Goal: Task Accomplishment & Management: Use online tool/utility

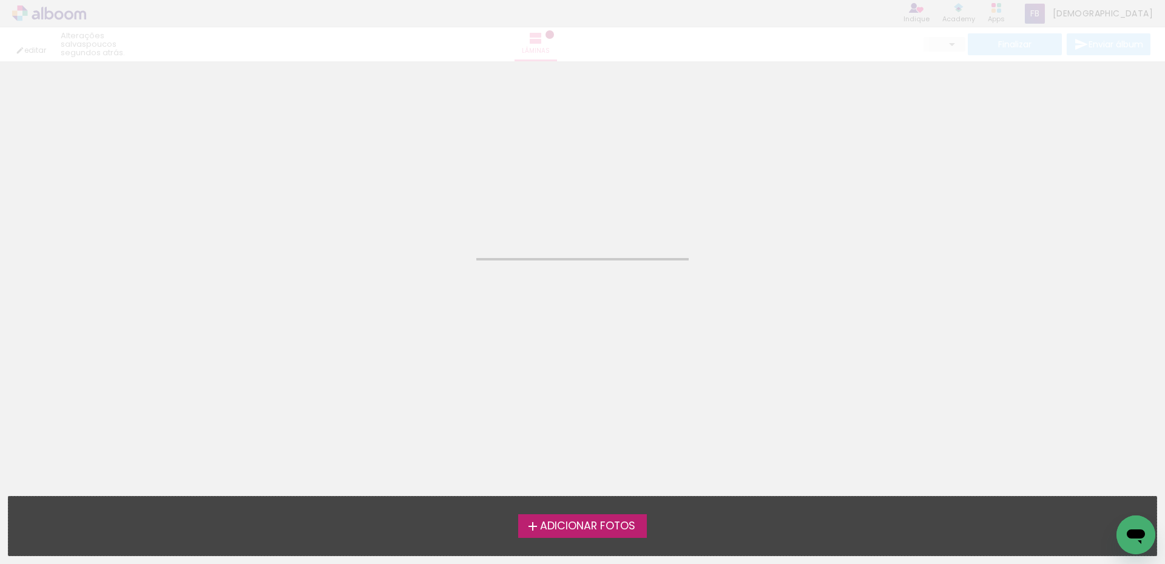
click at [622, 174] on neon-animatable "Confirmar Cancelar" at bounding box center [582, 122] width 1165 height 123
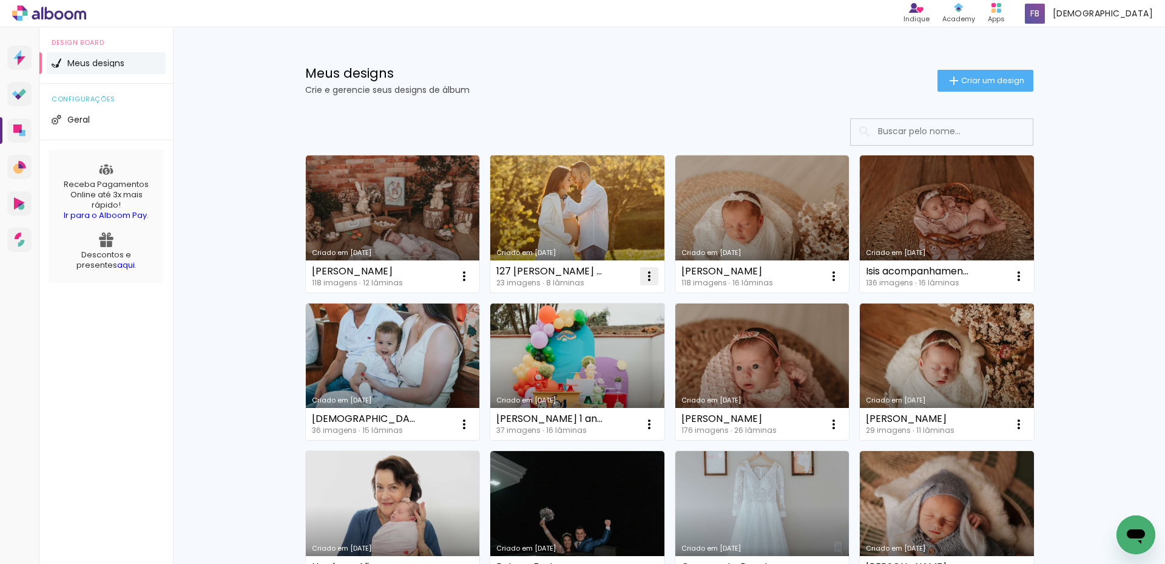
click at [471, 275] on iron-icon at bounding box center [464, 276] width 15 height 15
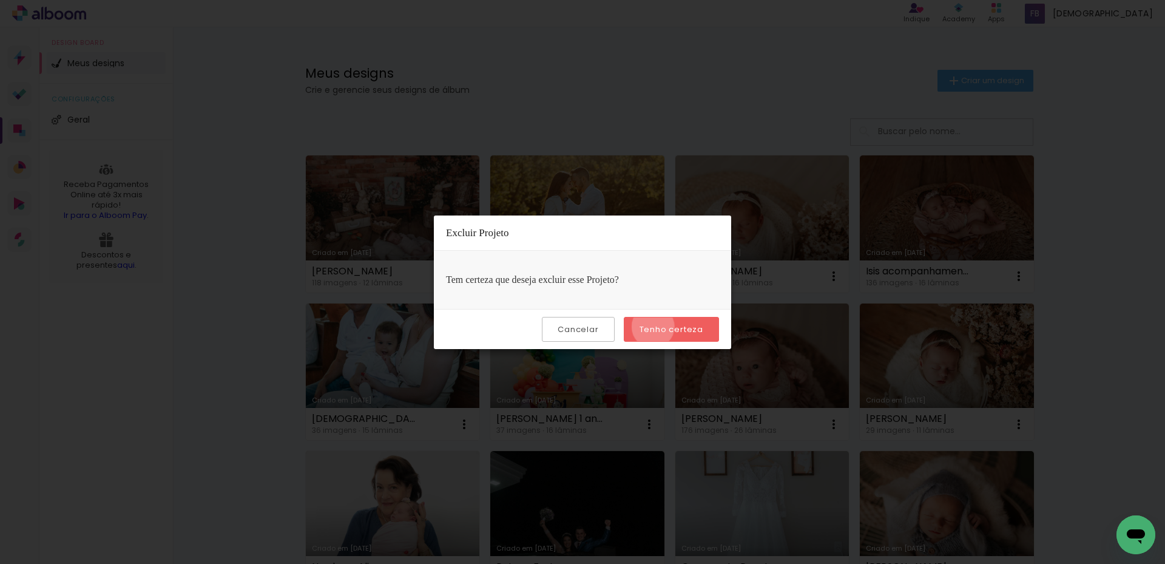
click at [0, 0] on slot "Tenho certeza" at bounding box center [0, 0] width 0 height 0
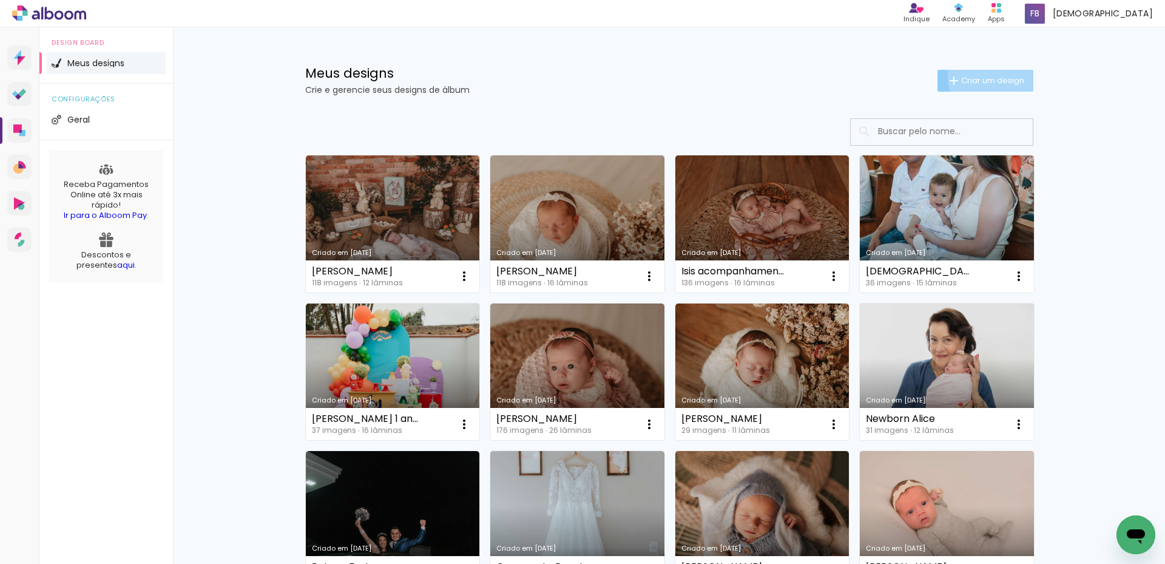
click at [982, 76] on span "Criar um design" at bounding box center [992, 80] width 63 height 8
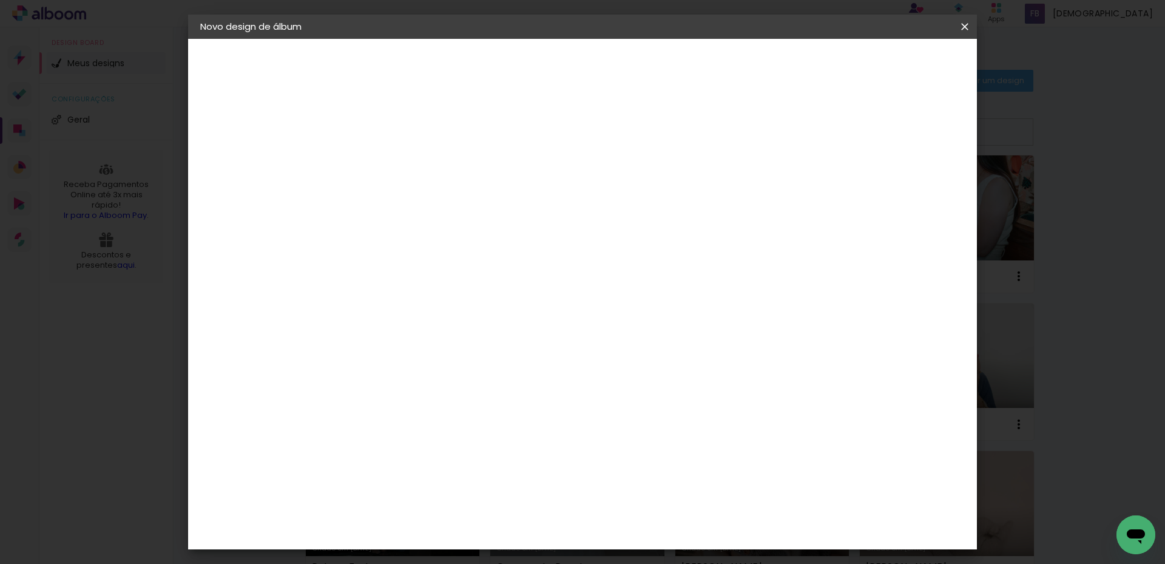
click at [399, 169] on input at bounding box center [399, 162] width 0 height 19
type input "Jéssica e [PERSON_NAME]"
click at [523, 54] on paper-button "Avançar" at bounding box center [492, 64] width 59 height 21
click at [626, 179] on paper-item "Tamanho Livre" at bounding box center [568, 184] width 116 height 27
click at [0, 0] on slot "Avançar" at bounding box center [0, 0] width 0 height 0
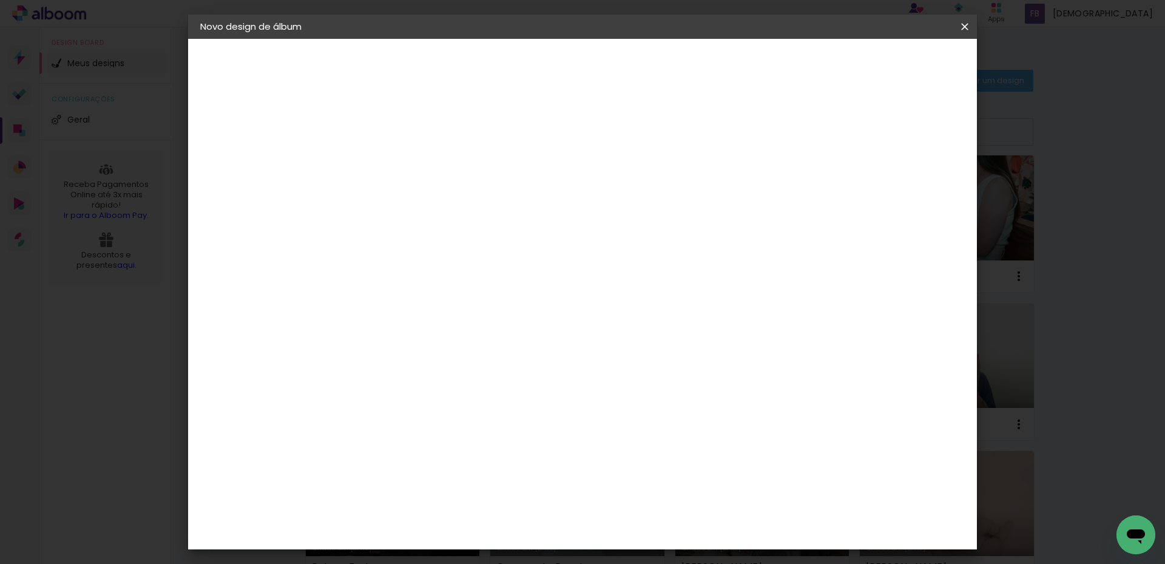
click at [887, 64] on span "Iniciar design" at bounding box center [859, 64] width 55 height 8
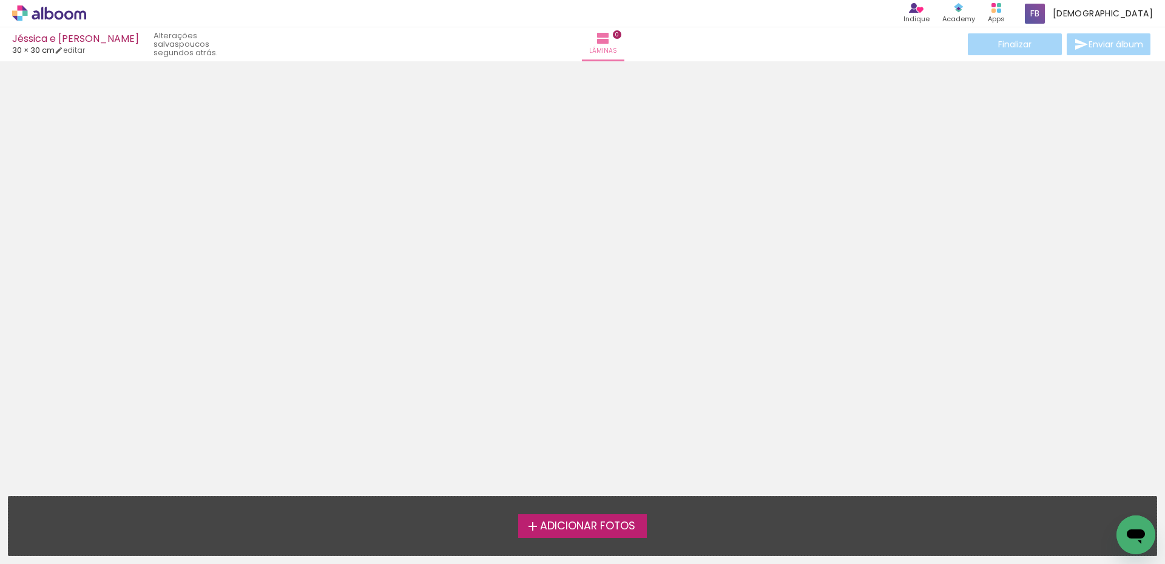
click at [530, 520] on iron-icon at bounding box center [532, 526] width 15 height 15
click at [0, 0] on input "file" at bounding box center [0, 0] width 0 height 0
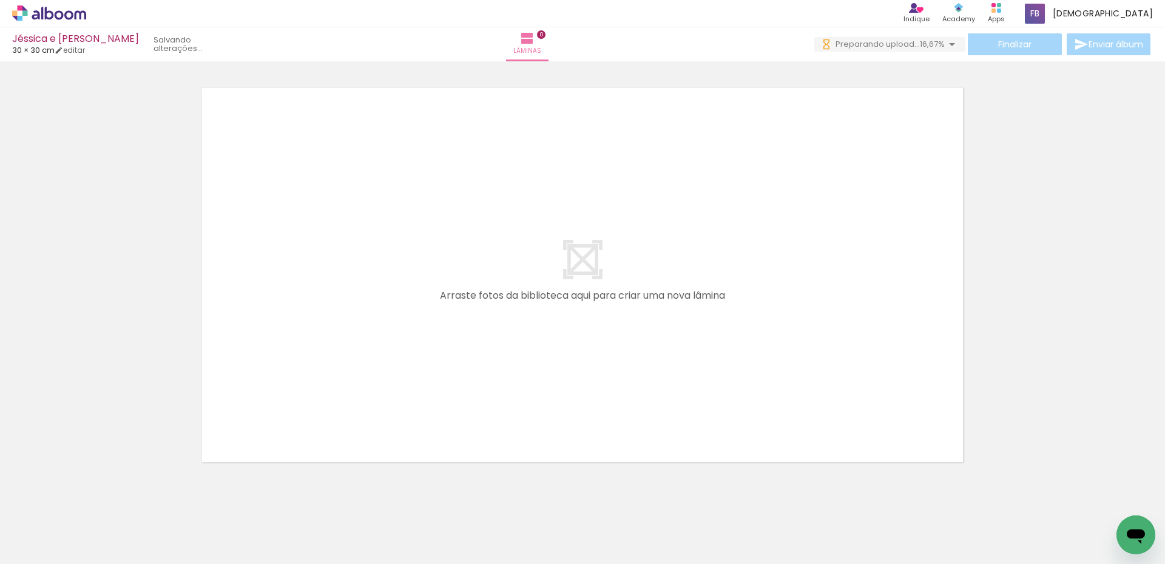
click at [394, 533] on div at bounding box center [393, 523] width 40 height 60
click at [397, 533] on div at bounding box center [393, 523] width 40 height 60
click at [372, 503] on quentale-thumb at bounding box center [393, 523] width 68 height 70
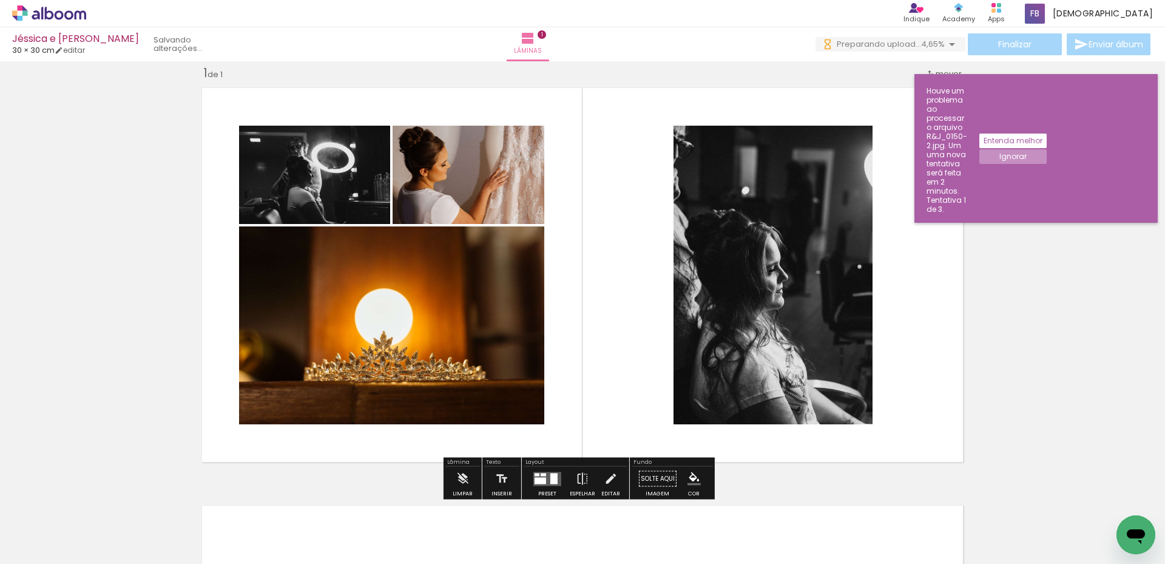
click at [99, 531] on iron-horizontal-list at bounding box center [87, 526] width 24 height 76
click at [99, 516] on iron-horizontal-list at bounding box center [87, 526] width 24 height 76
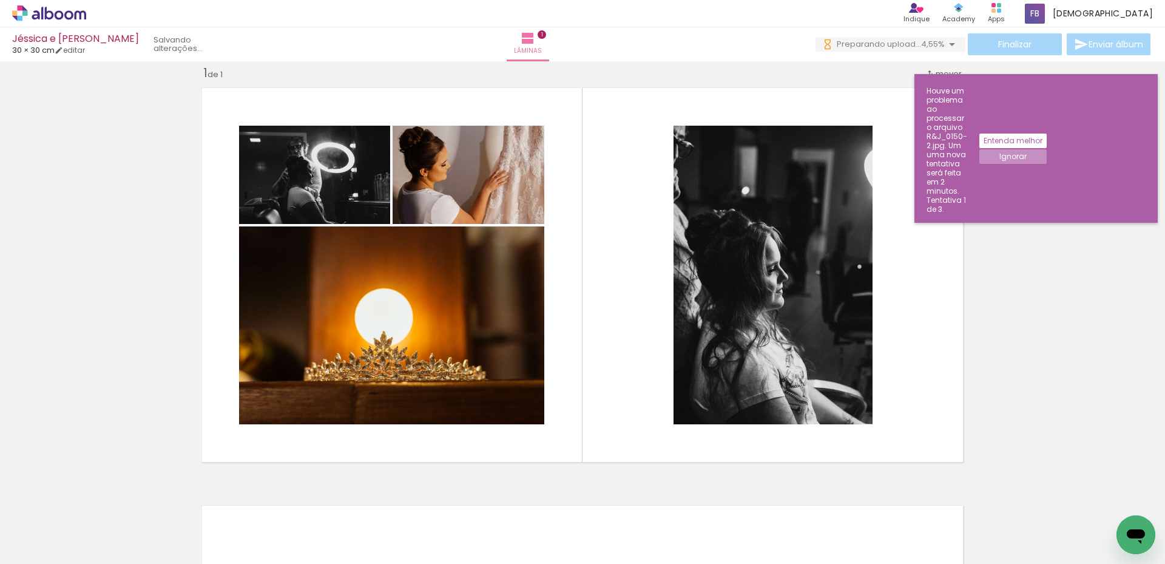
click at [99, 526] on iron-horizontal-list at bounding box center [87, 526] width 24 height 76
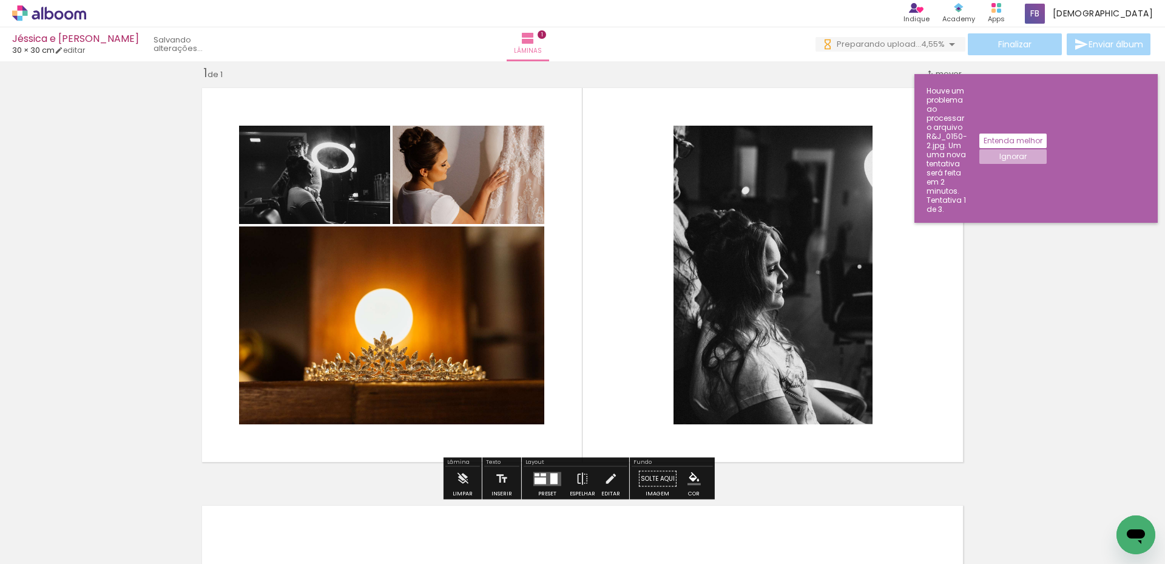
click at [0, 0] on slot "Ignorar" at bounding box center [0, 0] width 0 height 0
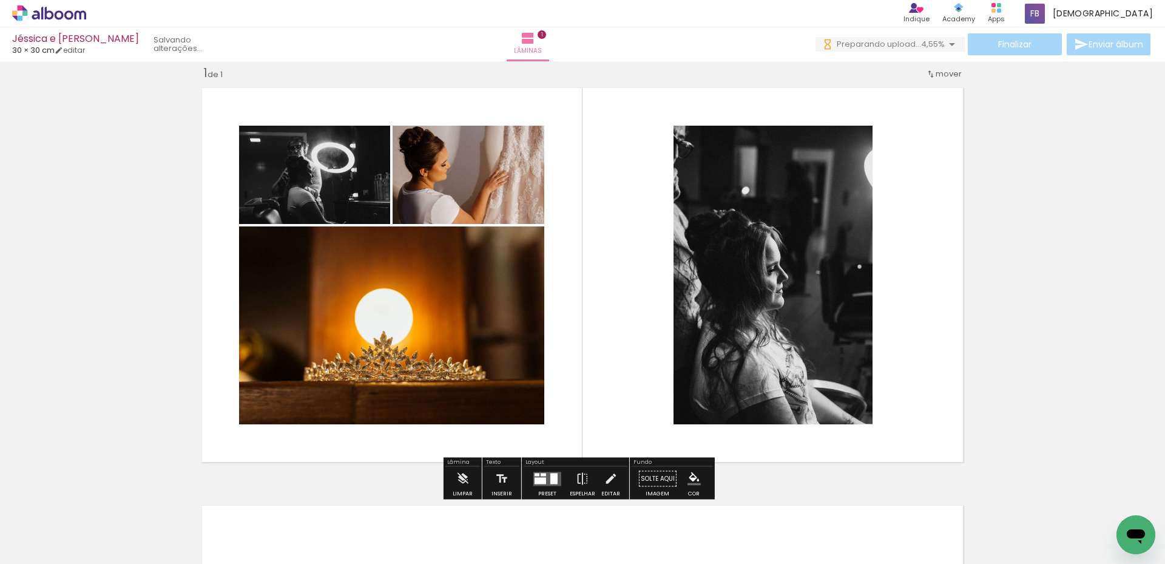
click at [99, 516] on iron-horizontal-list at bounding box center [87, 526] width 24 height 76
click at [0, 0] on div "Confirmar Cancelar" at bounding box center [0, 0] width 0 height 0
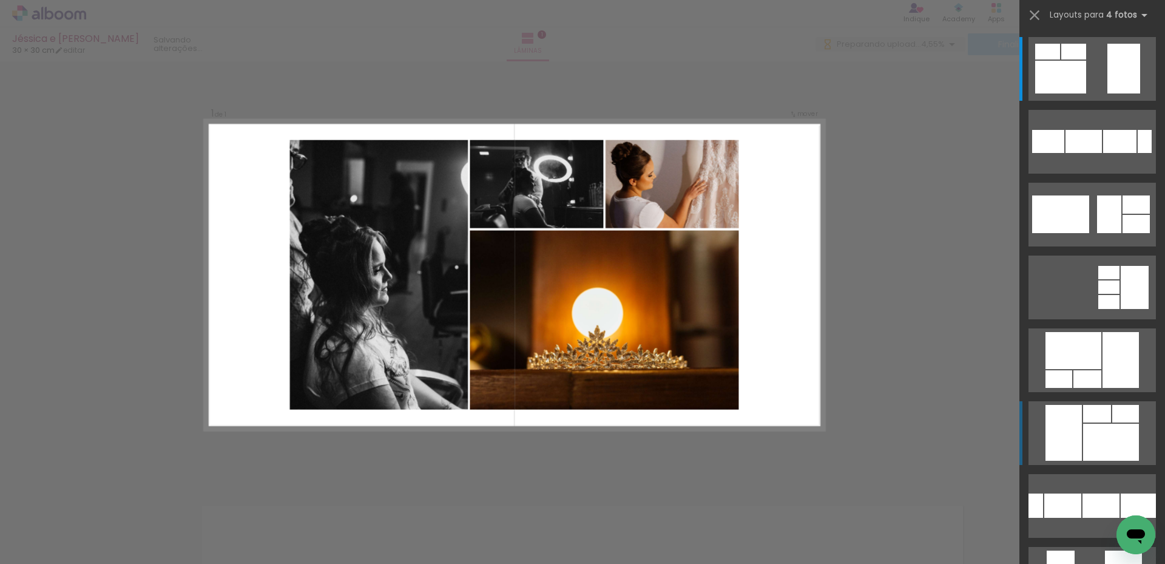
click at [1101, 388] on div at bounding box center [1087, 379] width 28 height 18
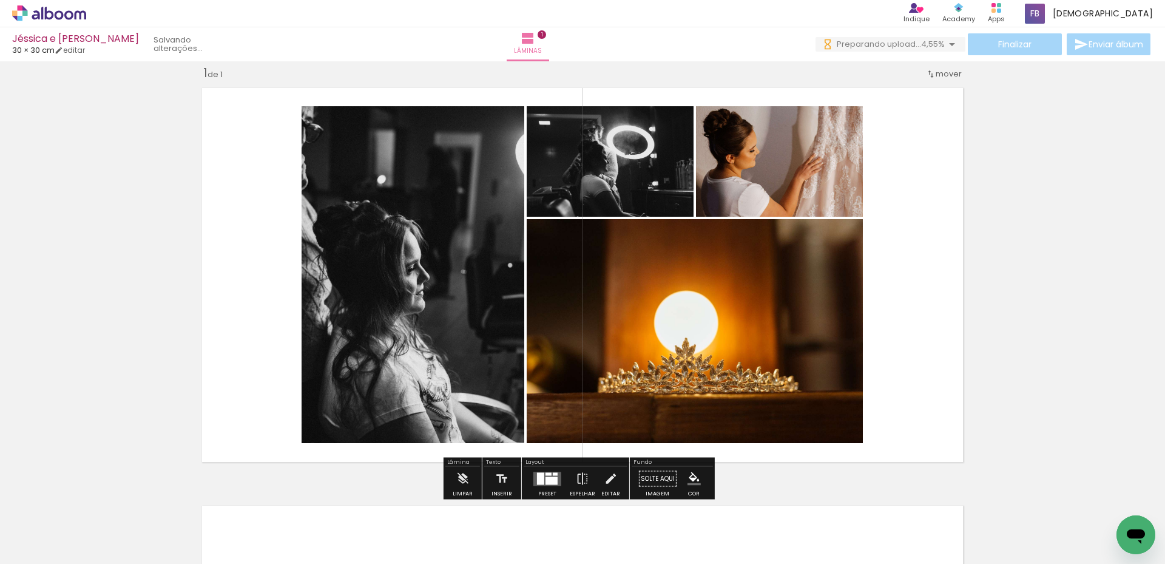
click at [1091, 263] on div "Inserir lâmina 1 de 1" at bounding box center [582, 467] width 1165 height 835
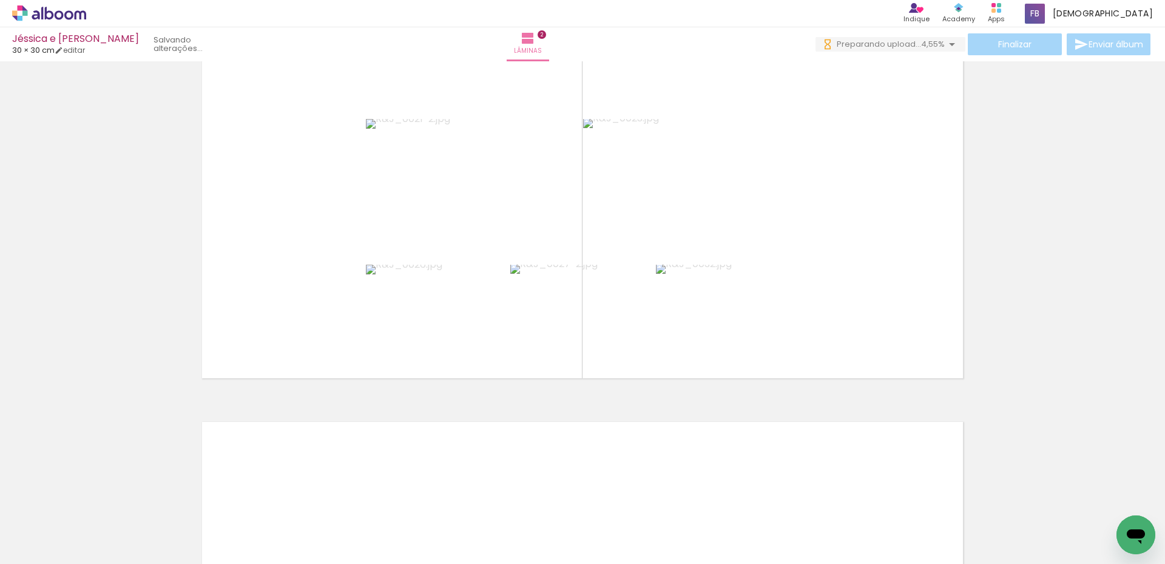
scroll to position [514, 0]
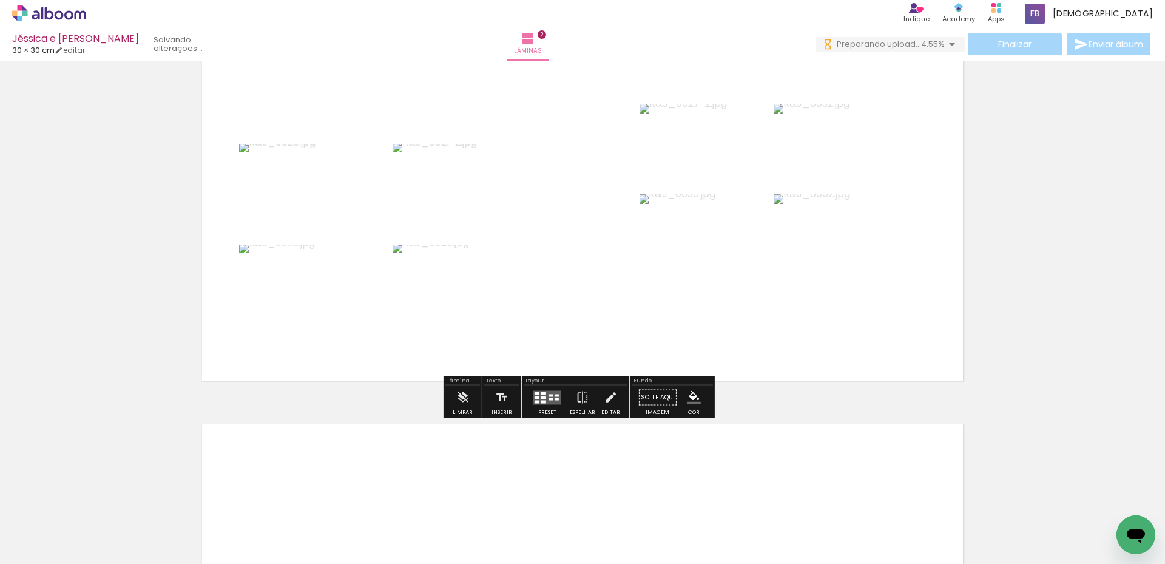
click at [0, 0] on div "Confirmar Cancelar" at bounding box center [0, 0] width 0 height 0
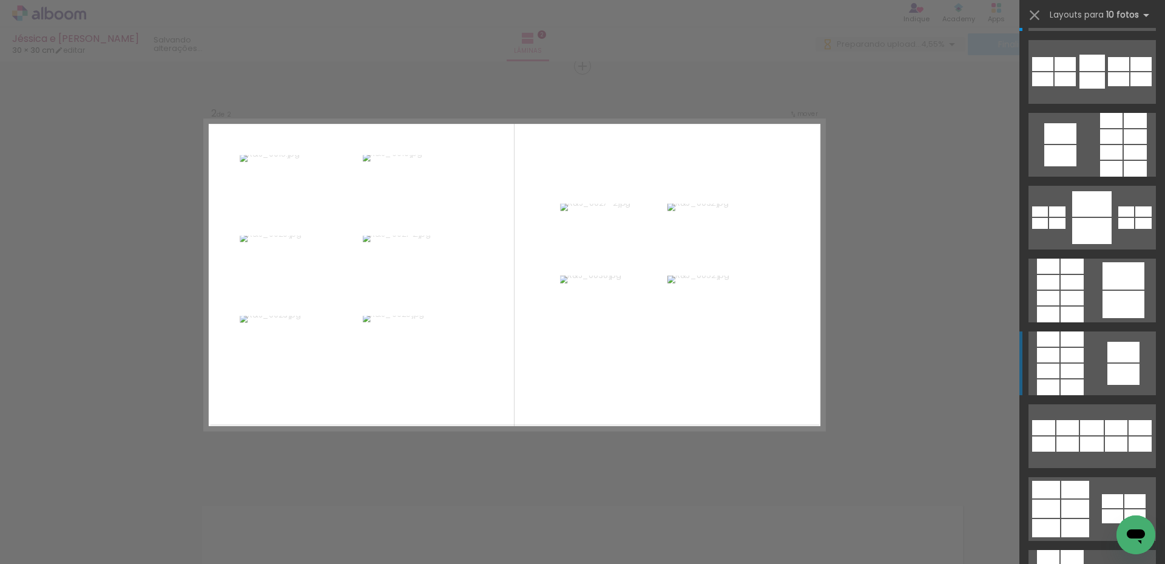
scroll to position [73, 0]
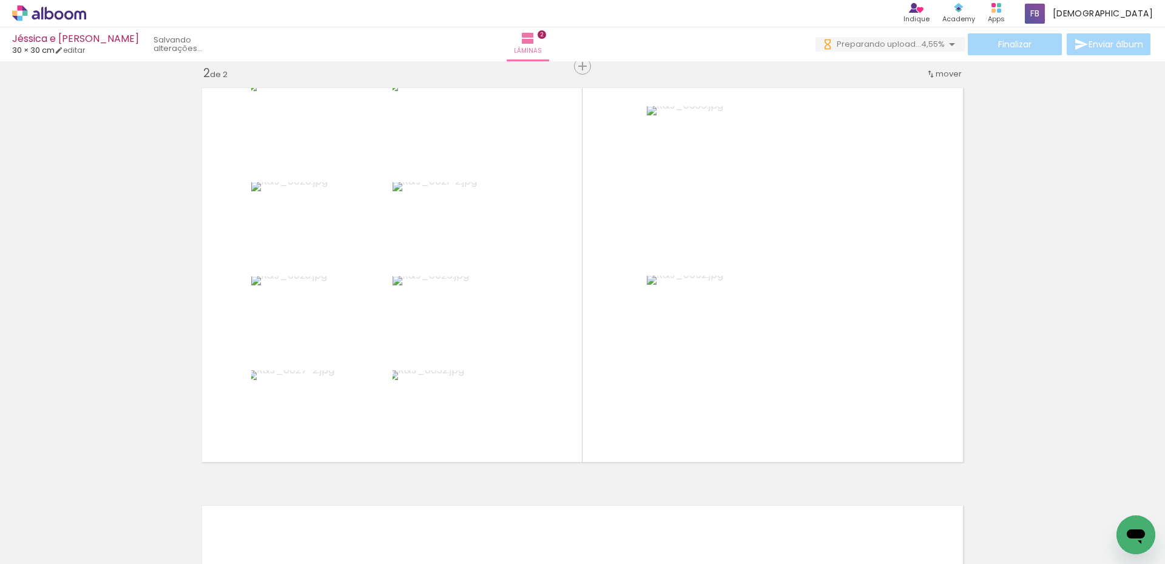
click at [1067, 294] on div "Inserir lâmina 1 de 2 Inserir lâmina 2 de 2" at bounding box center [582, 259] width 1165 height 1253
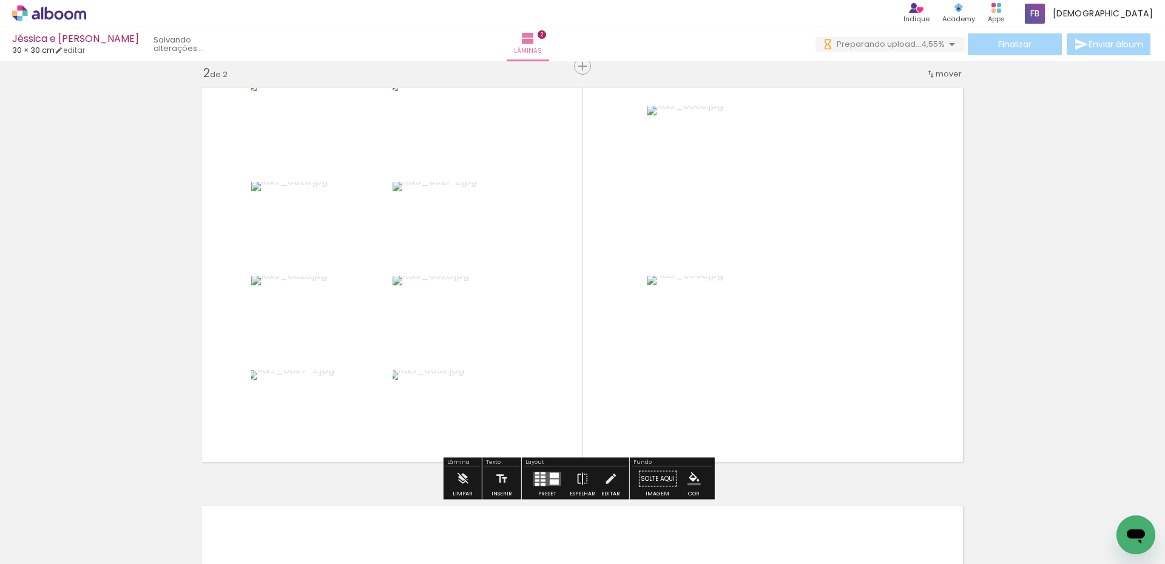
click at [0, 0] on div "Confirmar Cancelar" at bounding box center [0, 0] width 0 height 0
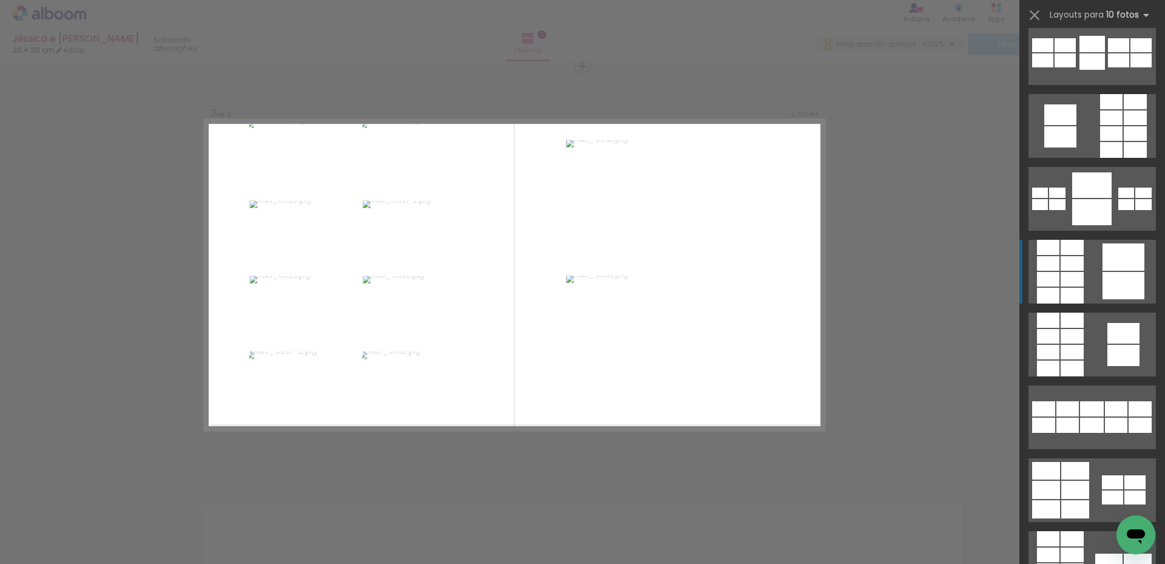
scroll to position [81, 0]
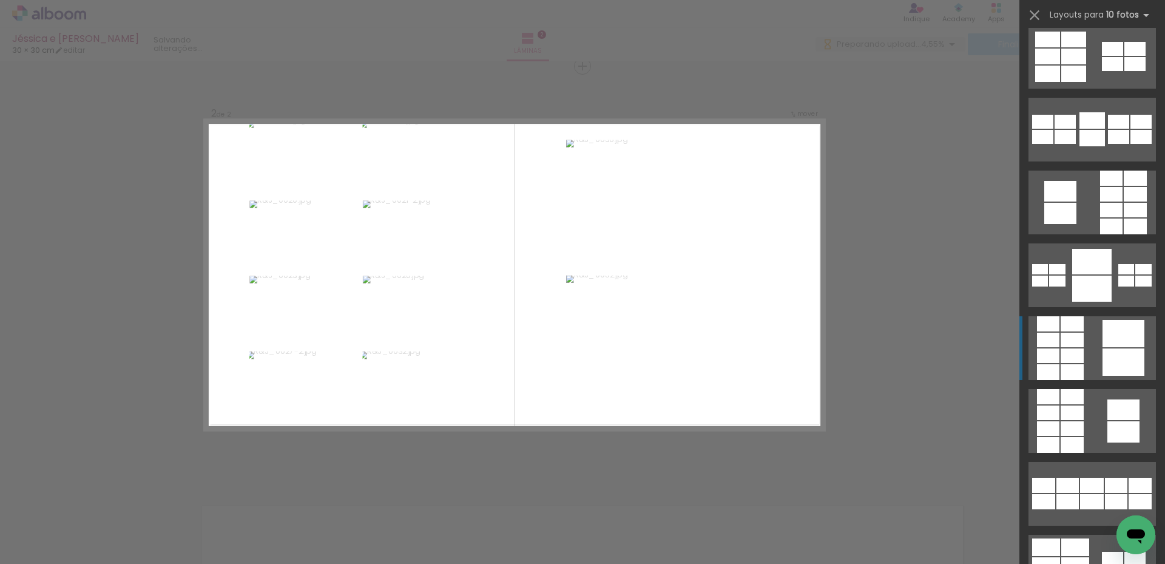
scroll to position [0, 0]
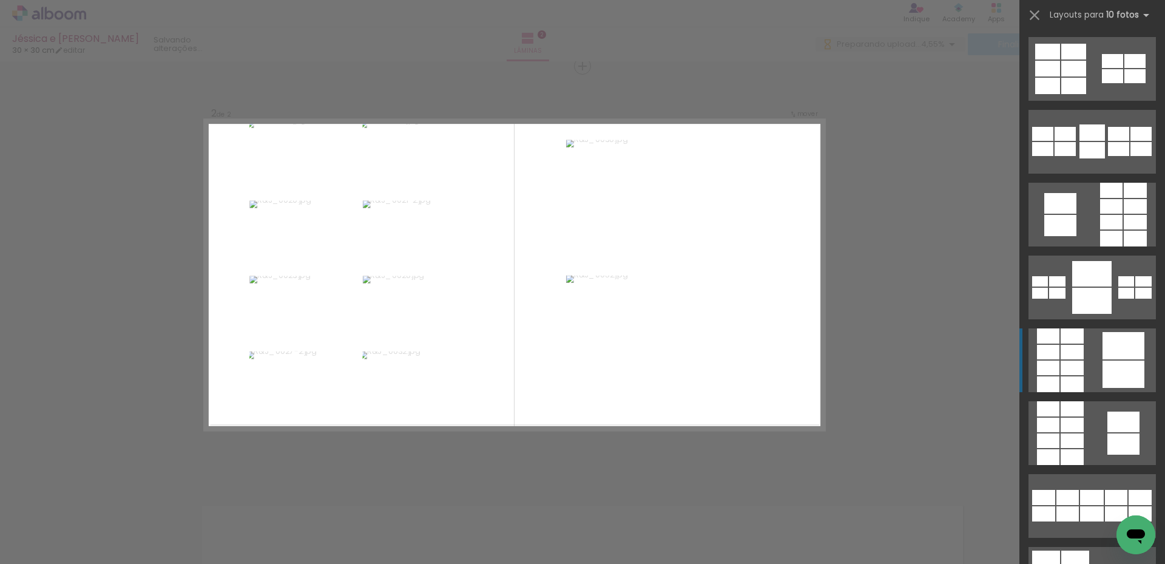
click at [1069, 76] on div at bounding box center [1073, 69] width 25 height 16
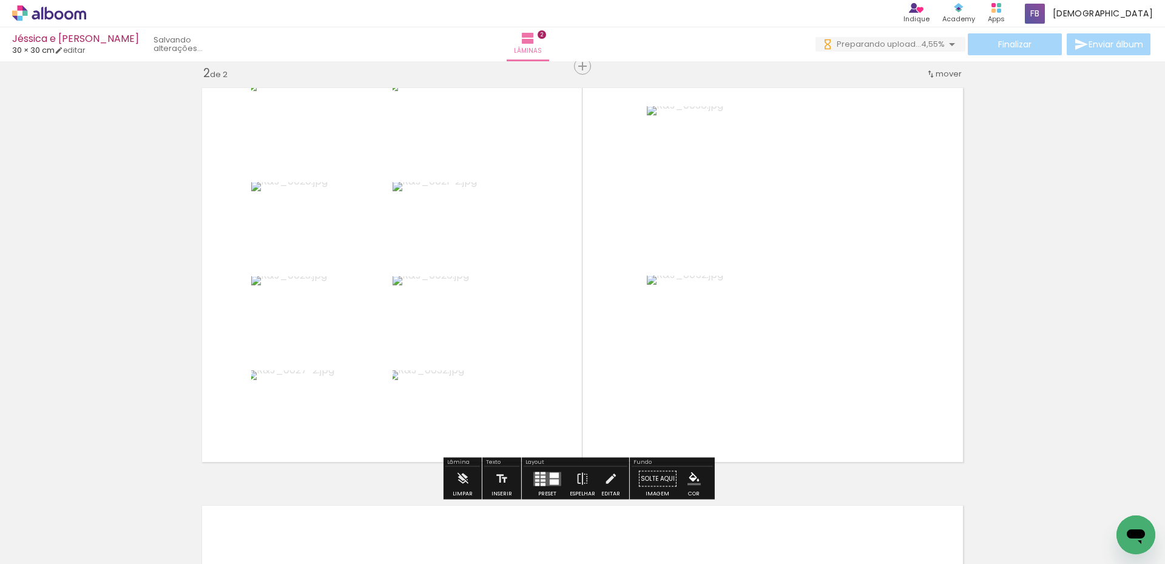
click at [1074, 345] on div "Inserir lâmina 1 de 2 Inserir lâmina 2 de 2" at bounding box center [582, 259] width 1165 height 1253
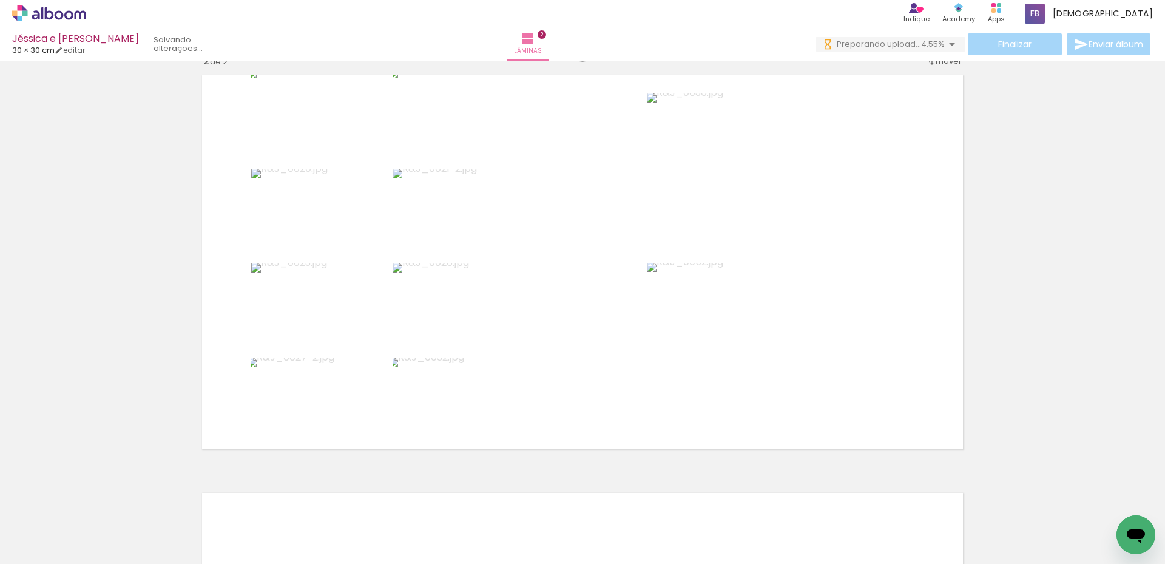
scroll to position [445, 0]
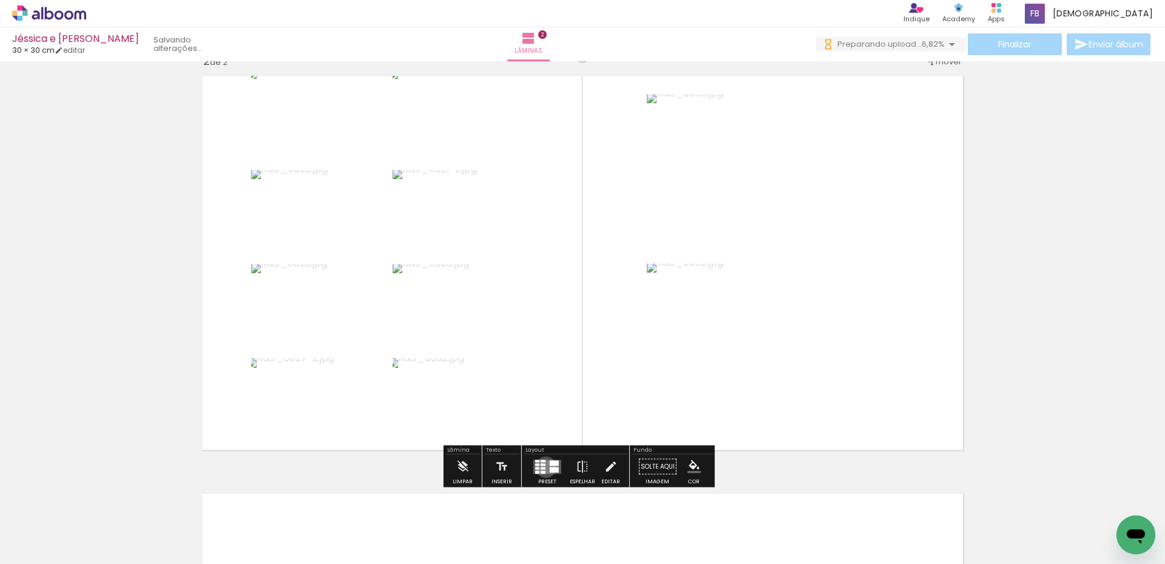
click at [0, 0] on div "Confirmar Cancelar" at bounding box center [0, 0] width 0 height 0
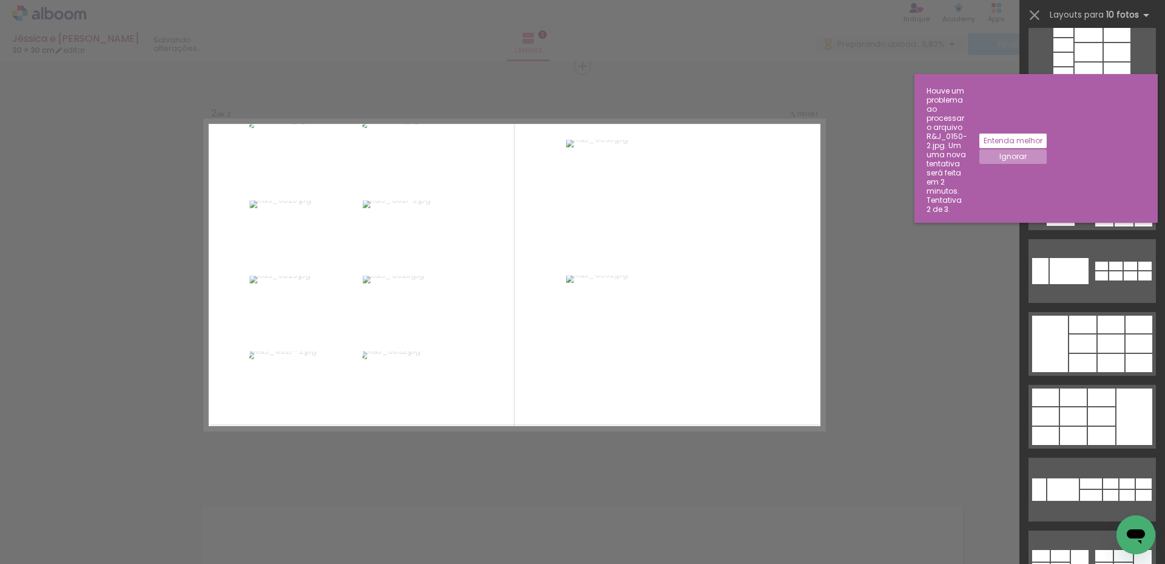
scroll to position [675, 0]
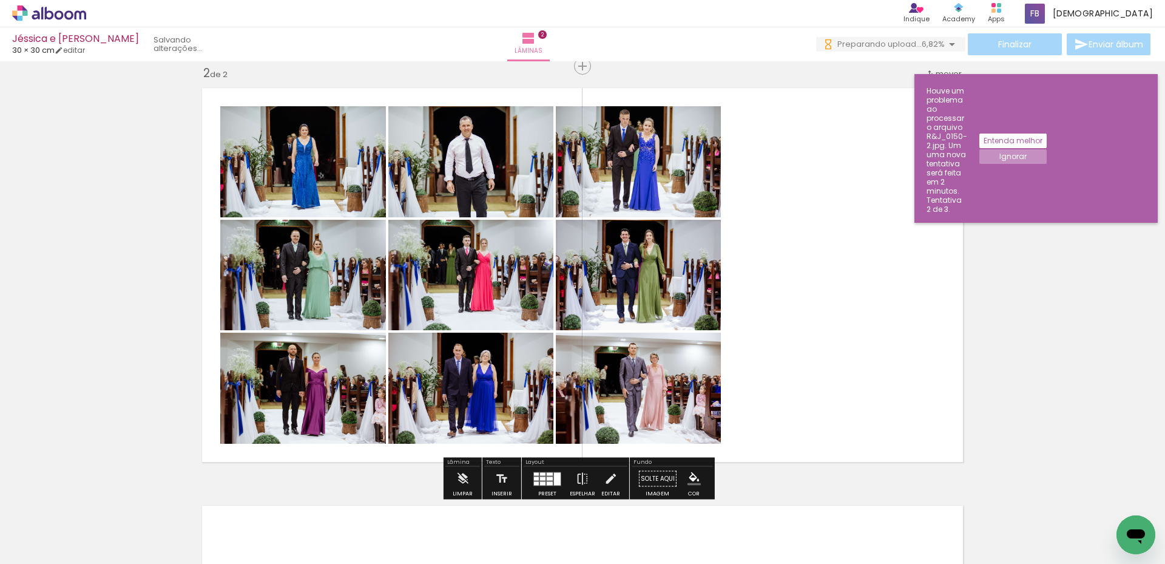
click at [1087, 340] on div "Inserir lâmina 1 de 2 Inserir lâmina 2 de 2" at bounding box center [582, 259] width 1165 height 1253
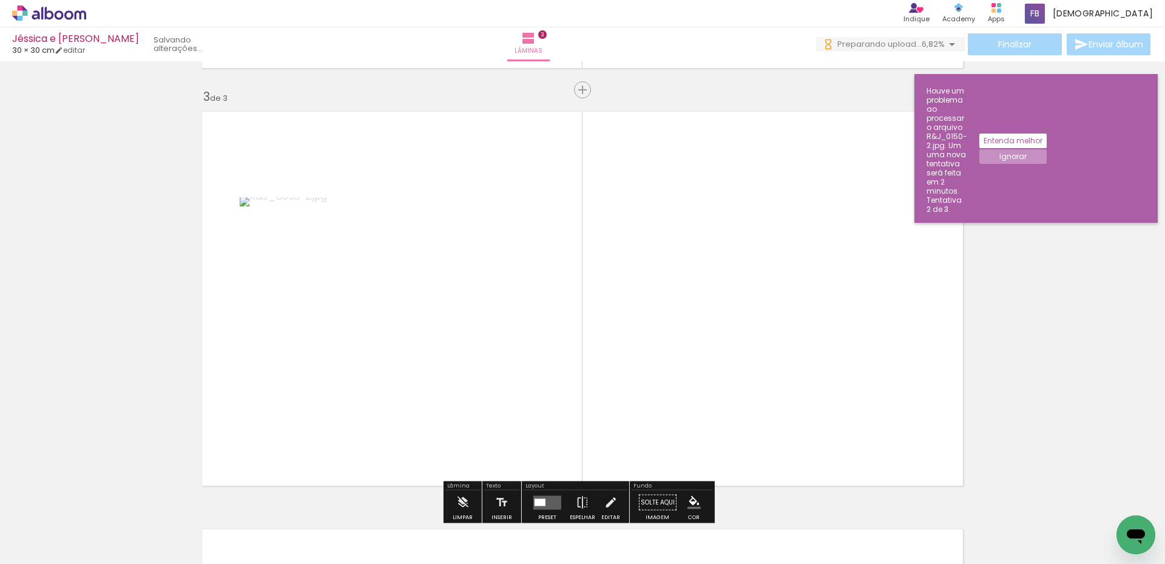
scroll to position [850, 0]
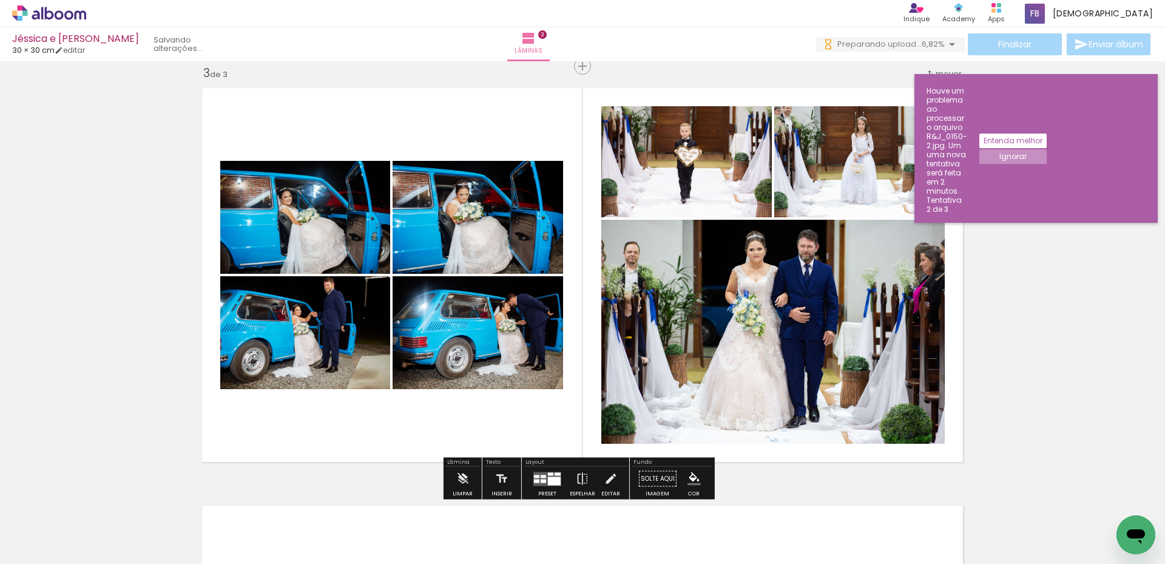
click at [1037, 311] on div "Inserir lâmina 1 de 3 Inserir lâmina 2 de 3 Inserir lâmina 3 de 3" at bounding box center [582, 51] width 1165 height 1670
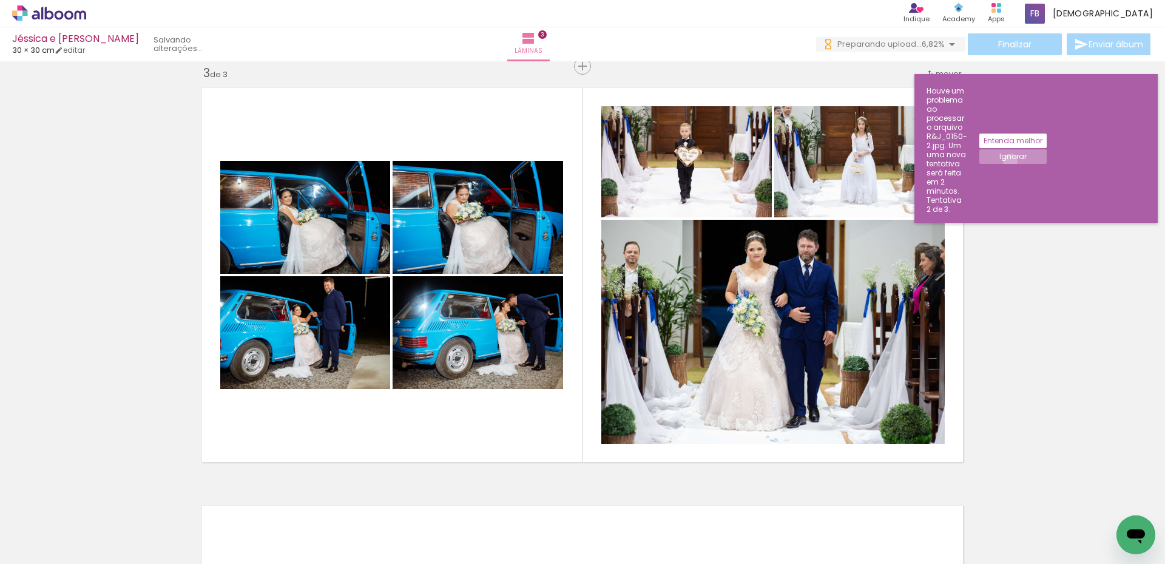
click at [1046, 149] on paper-button "Ignorar" at bounding box center [1012, 156] width 67 height 15
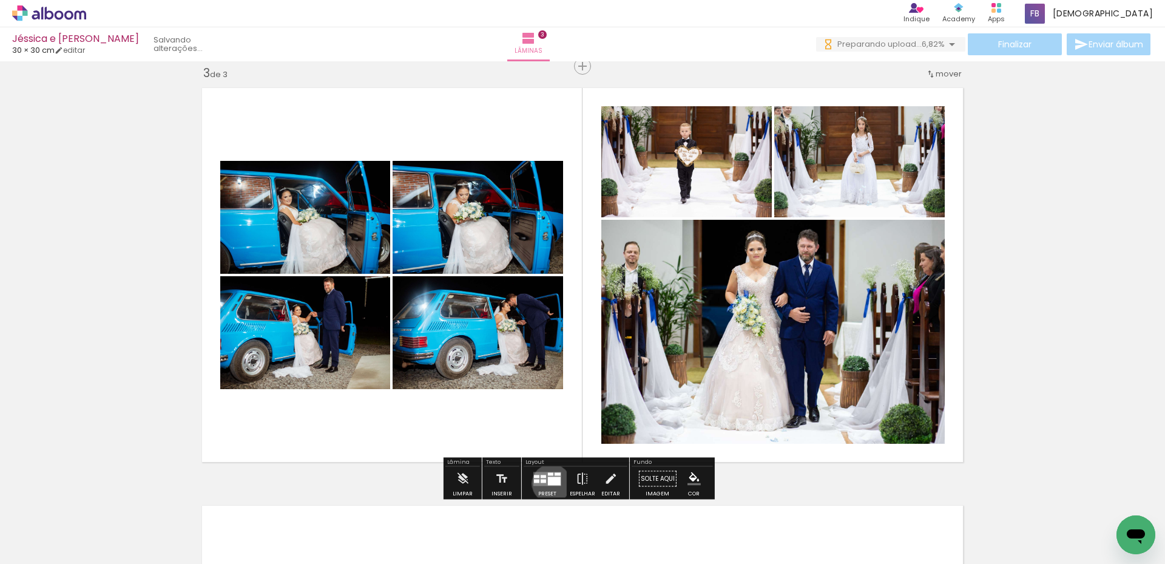
click at [0, 0] on div "Confirmar Cancelar" at bounding box center [0, 0] width 0 height 0
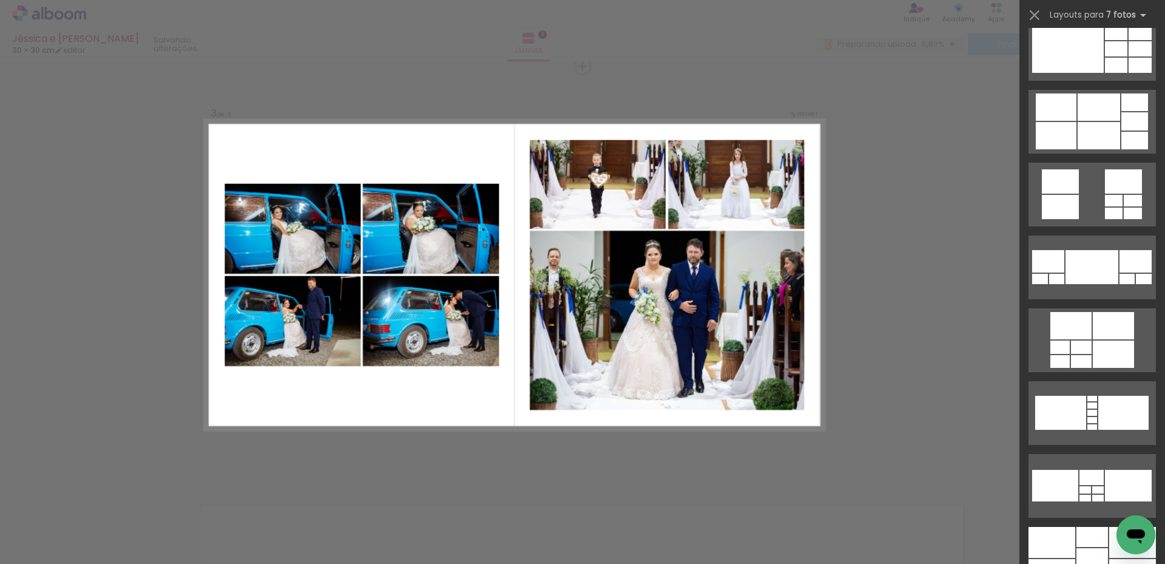
scroll to position [0, 0]
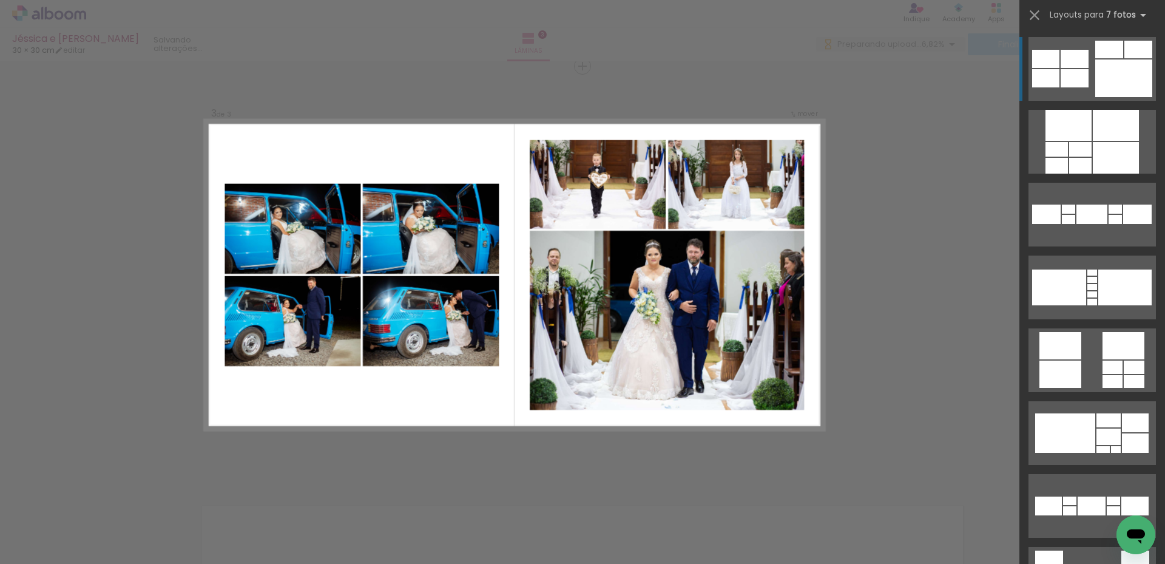
click at [1108, 84] on div at bounding box center [1123, 78] width 57 height 38
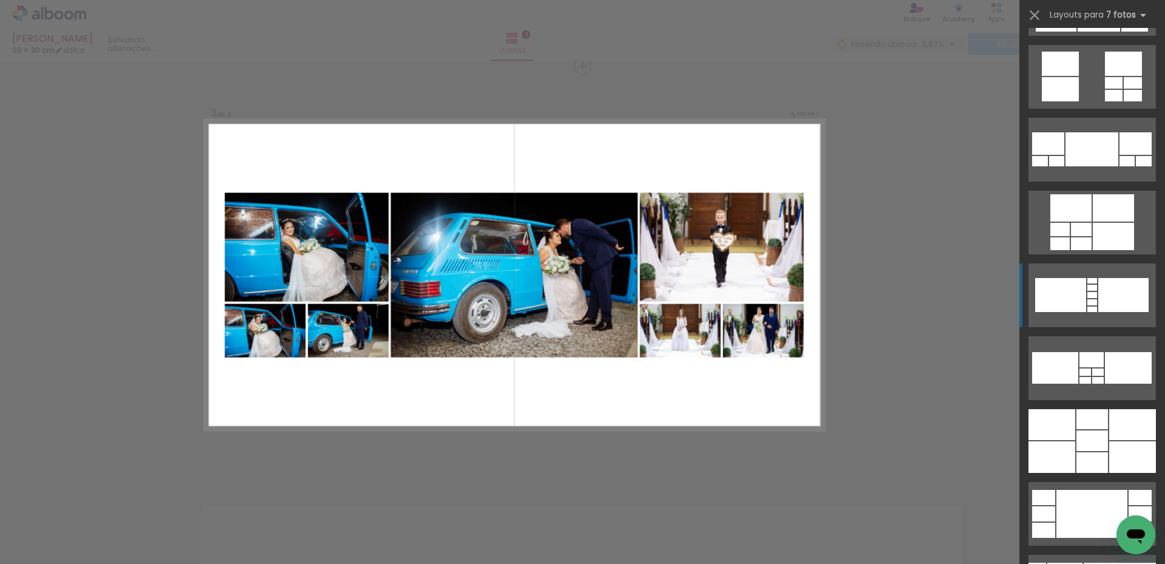
scroll to position [789, 0]
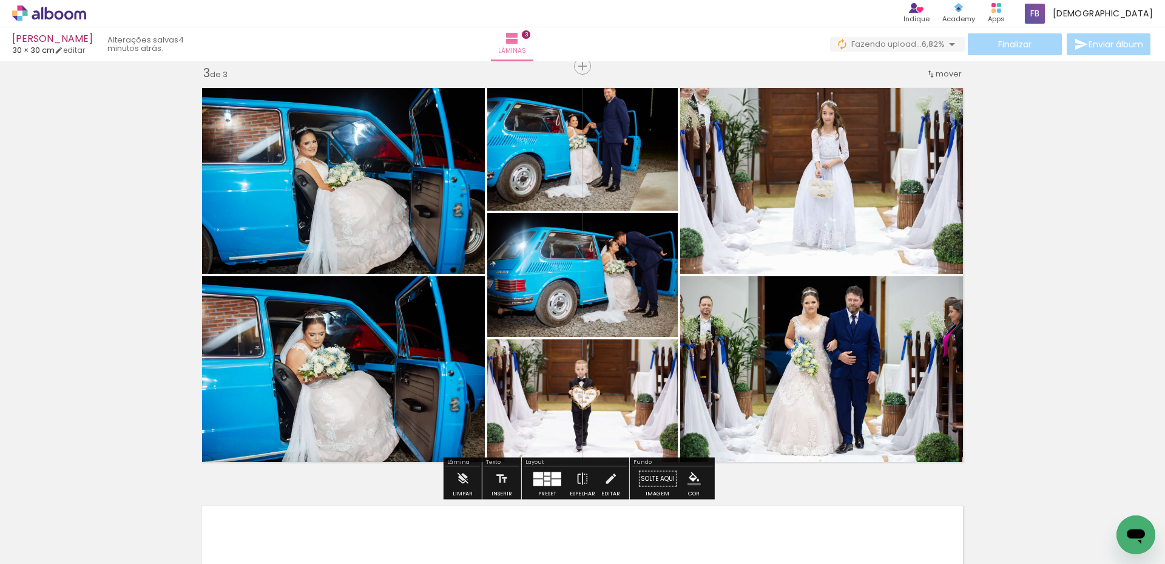
click at [0, 0] on div "Confirmar Cancelar" at bounding box center [0, 0] width 0 height 0
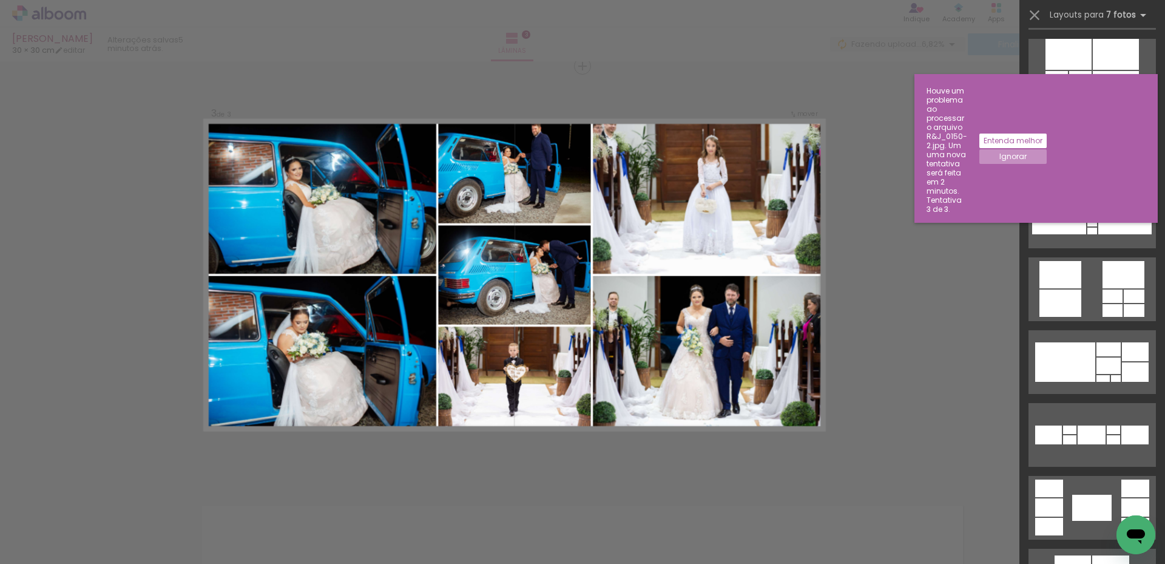
scroll to position [0, 0]
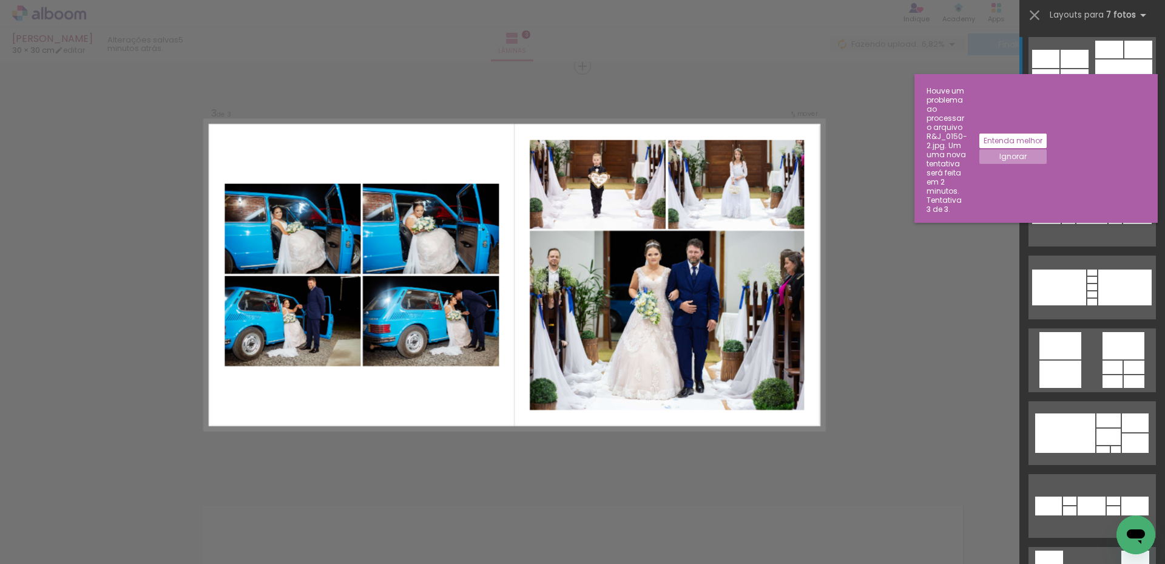
click at [1091, 158] on div at bounding box center [1080, 166] width 22 height 16
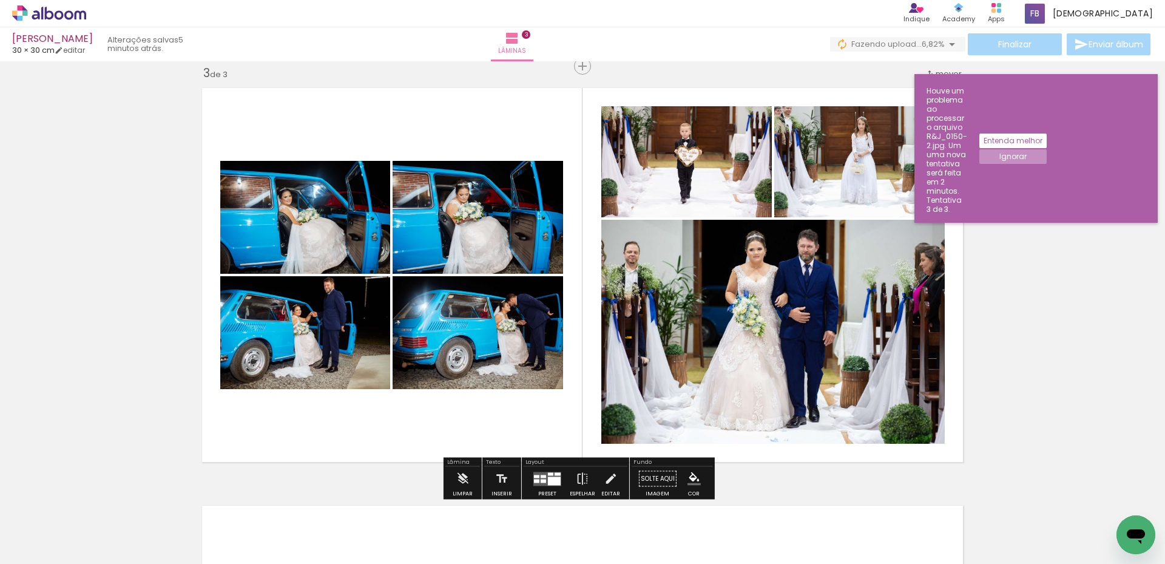
click at [1081, 312] on div "Inserir lâmina 1 de 3 Inserir lâmina 2 de 3 Inserir lâmina 3 de 3" at bounding box center [582, 51] width 1165 height 1670
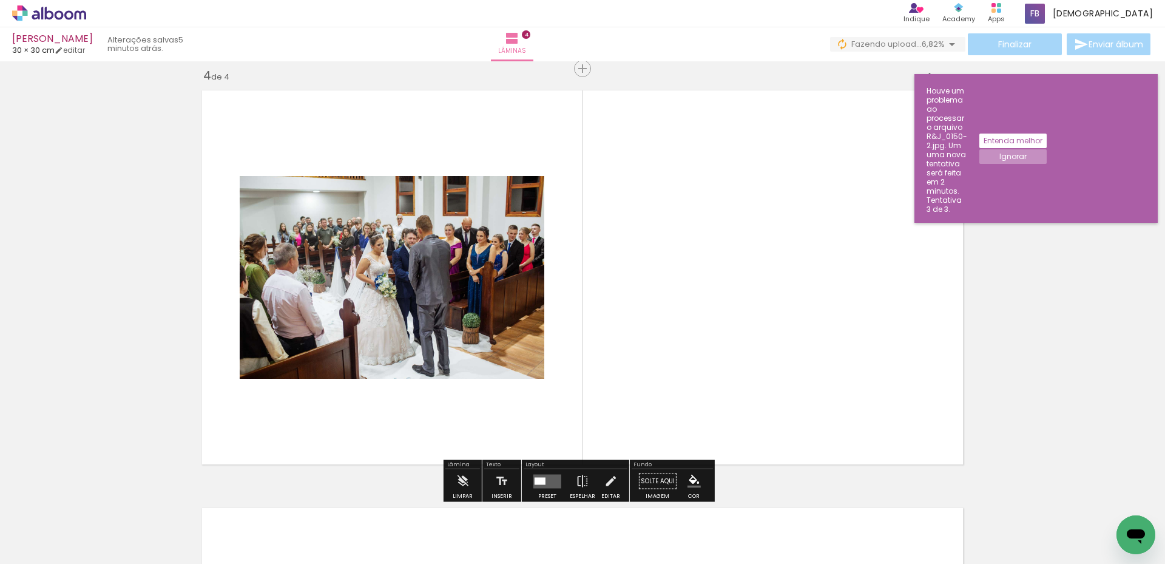
scroll to position [1267, 0]
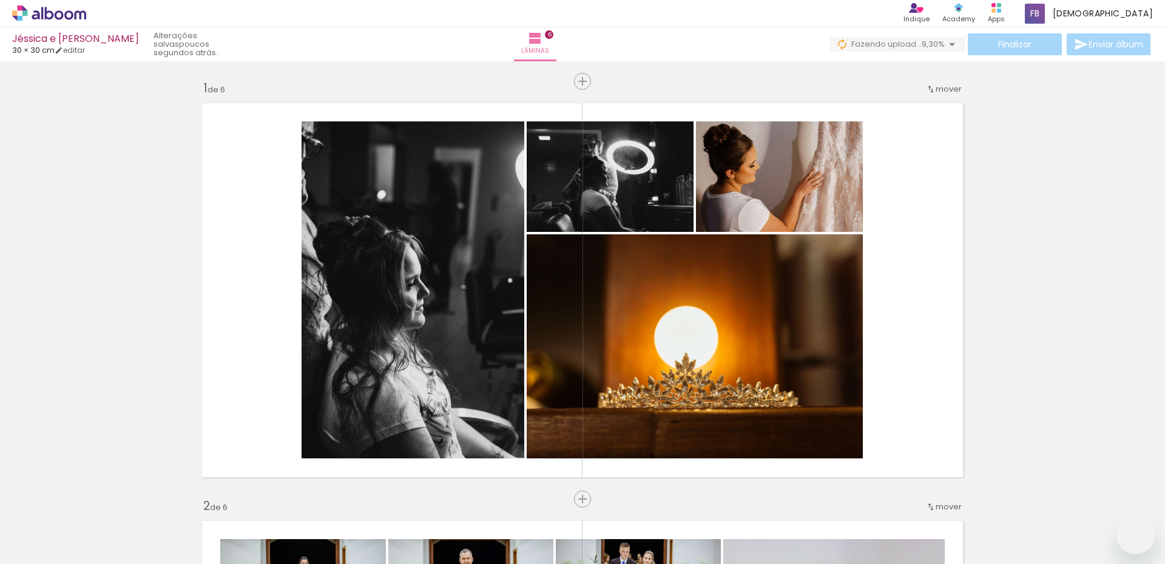
click at [0, 0] on div "Confirmar Cancelar" at bounding box center [0, 0] width 0 height 0
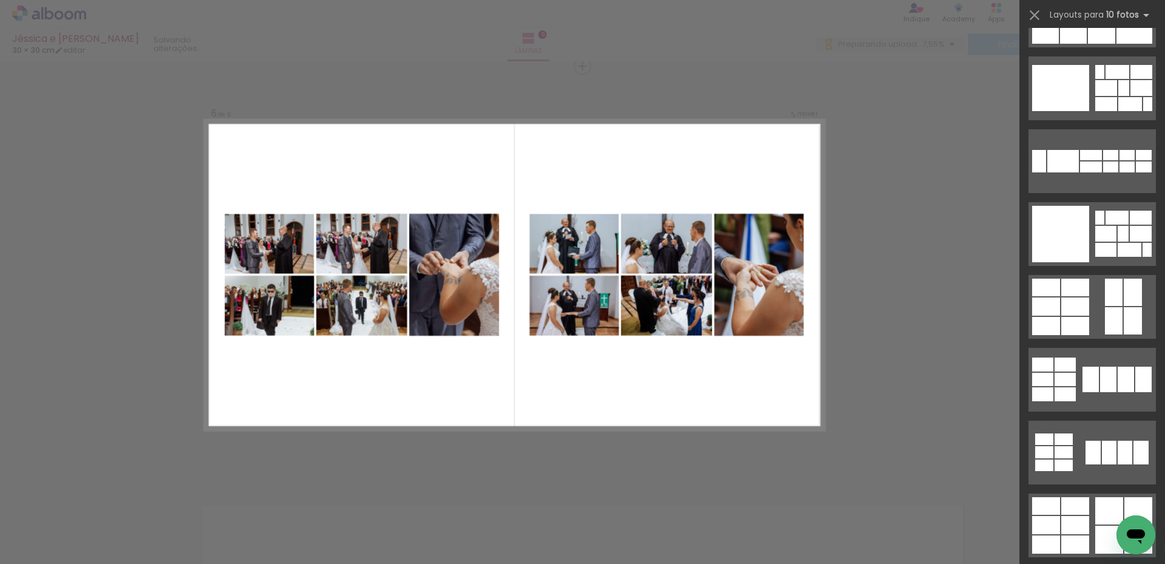
scroll to position [437, 0]
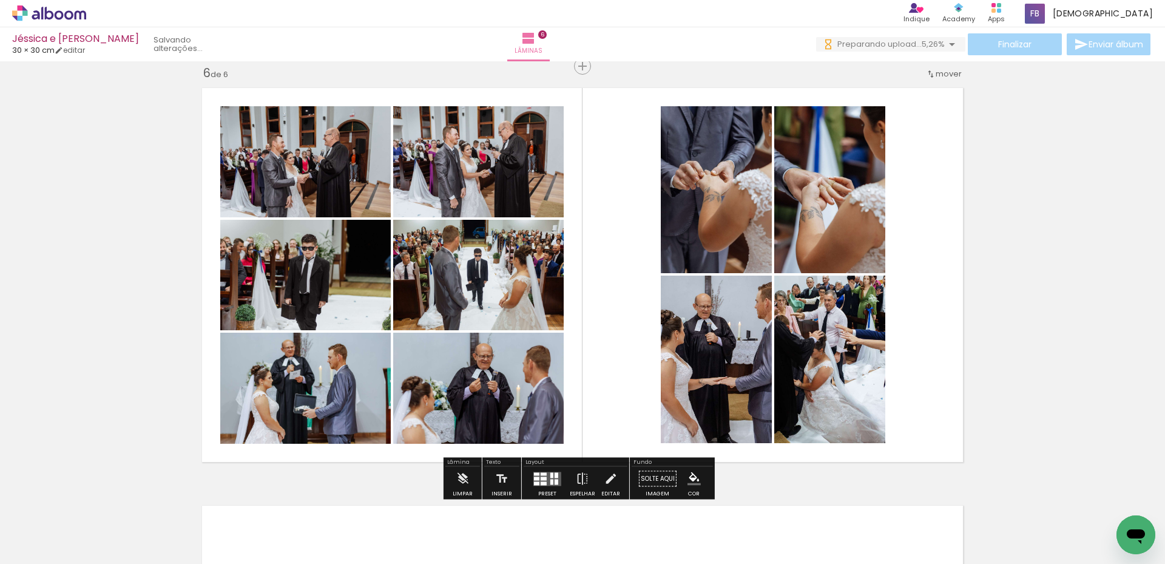
click at [0, 0] on div "Confirmar Cancelar" at bounding box center [0, 0] width 0 height 0
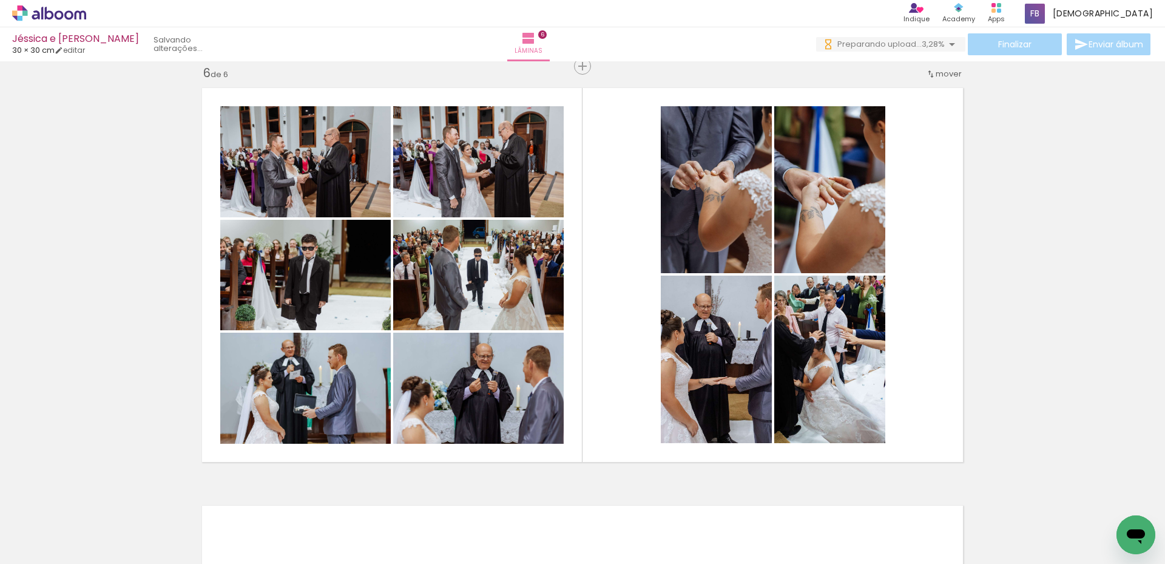
scroll to position [655, 0]
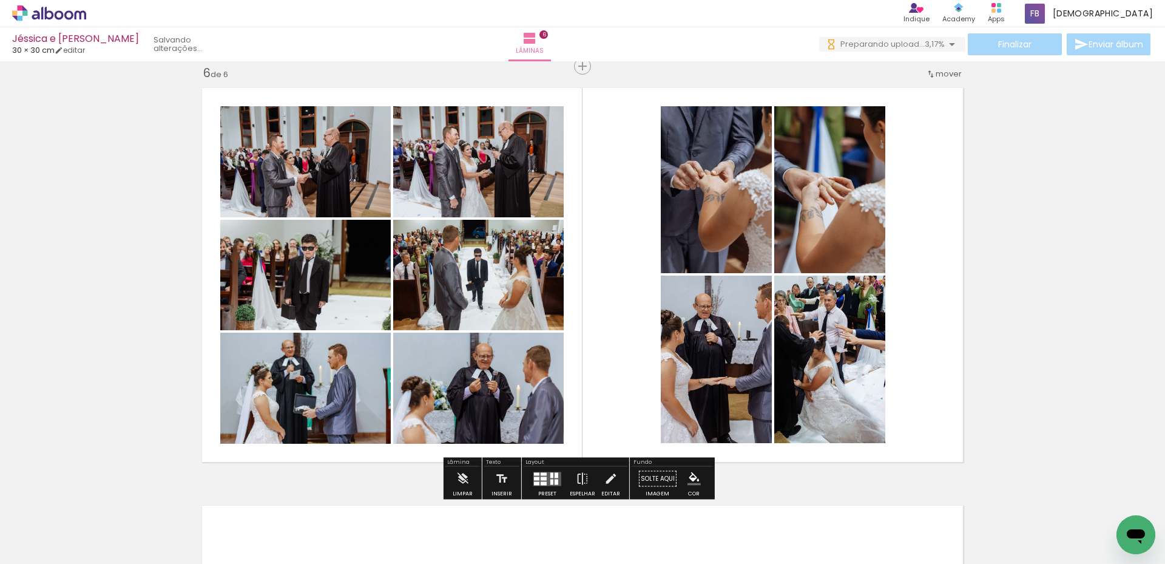
click at [99, 517] on iron-horizontal-list at bounding box center [87, 526] width 24 height 76
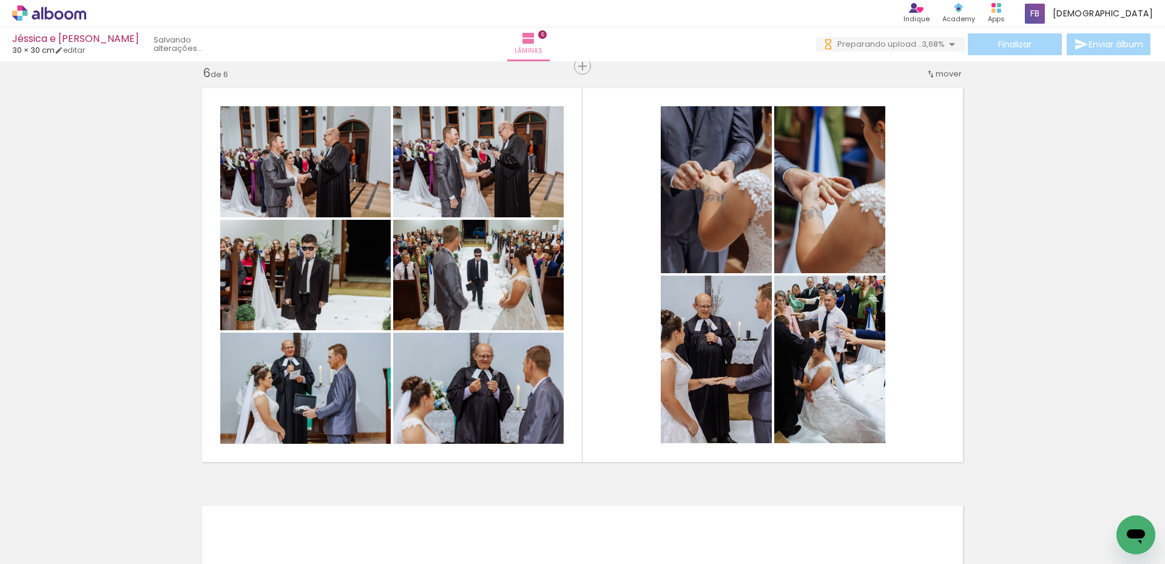
scroll to position [0, 2735]
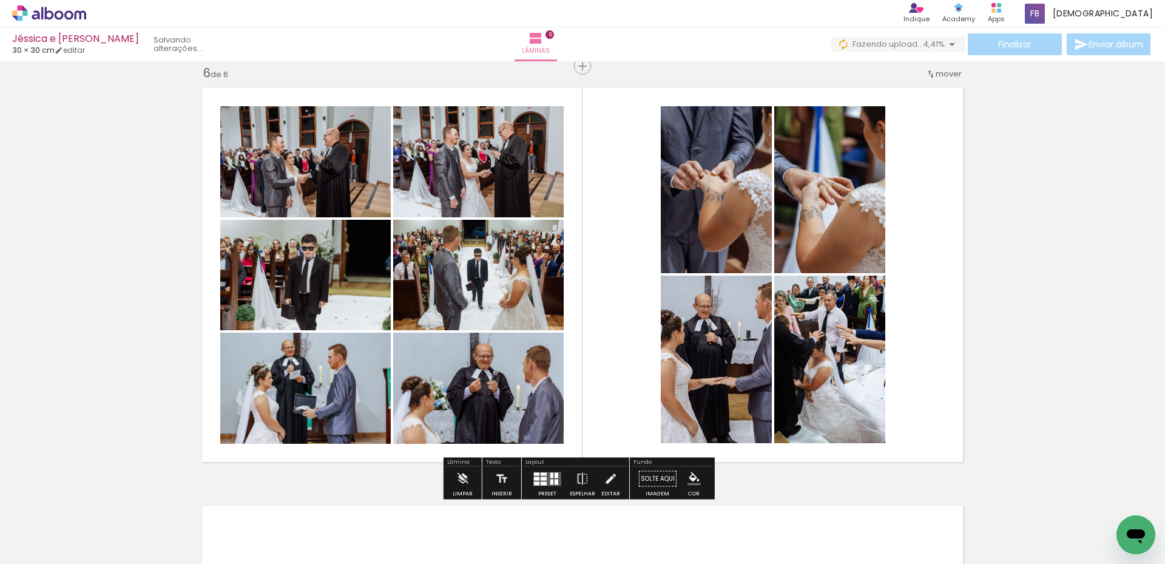
scroll to position [0, 2735]
click at [99, 523] on iron-horizontal-list at bounding box center [87, 526] width 24 height 76
click at [267, 526] on div at bounding box center [239, 523] width 55 height 36
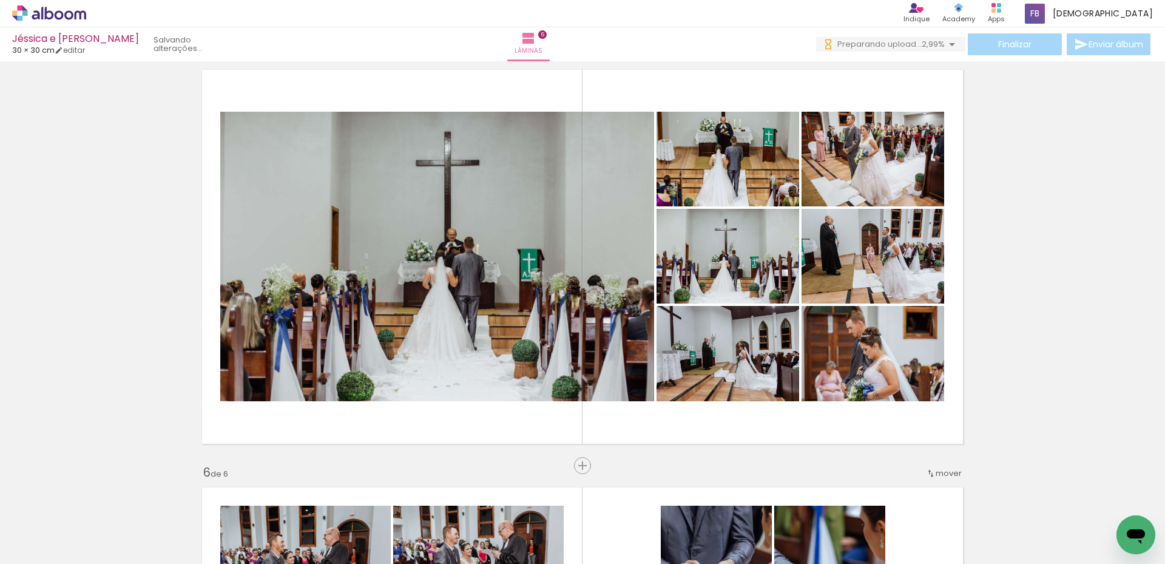
scroll to position [1706, 0]
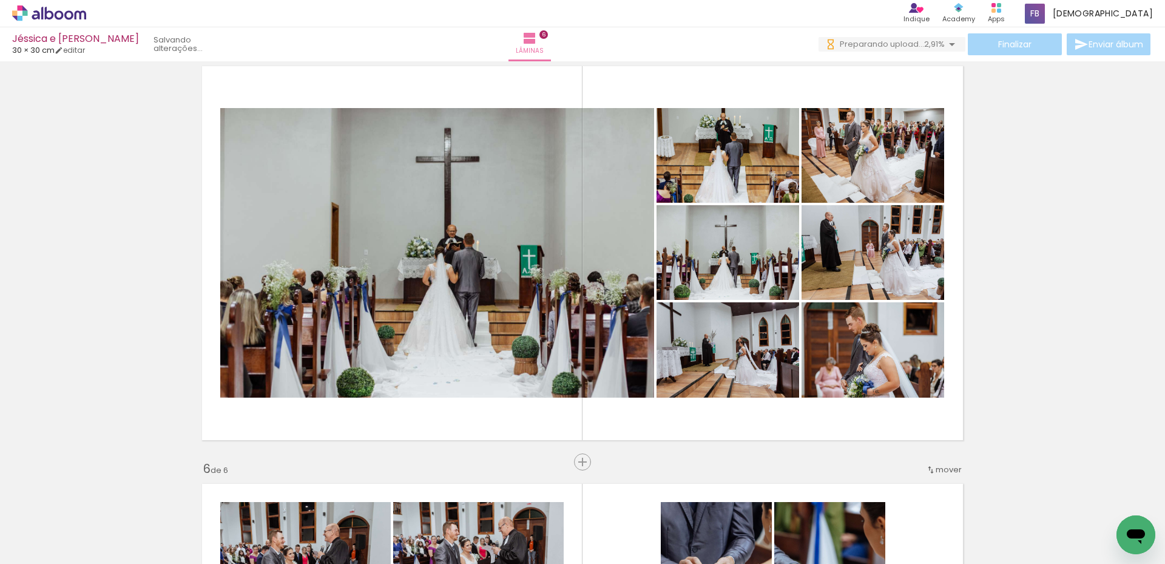
scroll to position [0, 5919]
click at [728, 268] on div at bounding box center [727, 251] width 143 height 95
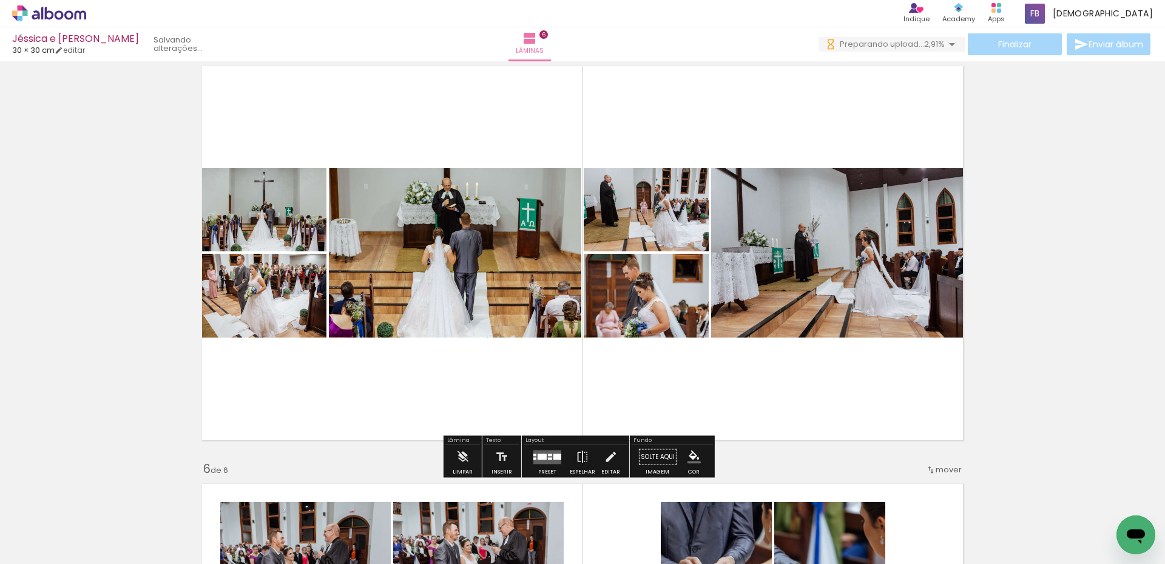
click at [0, 0] on div "Confirmar Cancelar" at bounding box center [0, 0] width 0 height 0
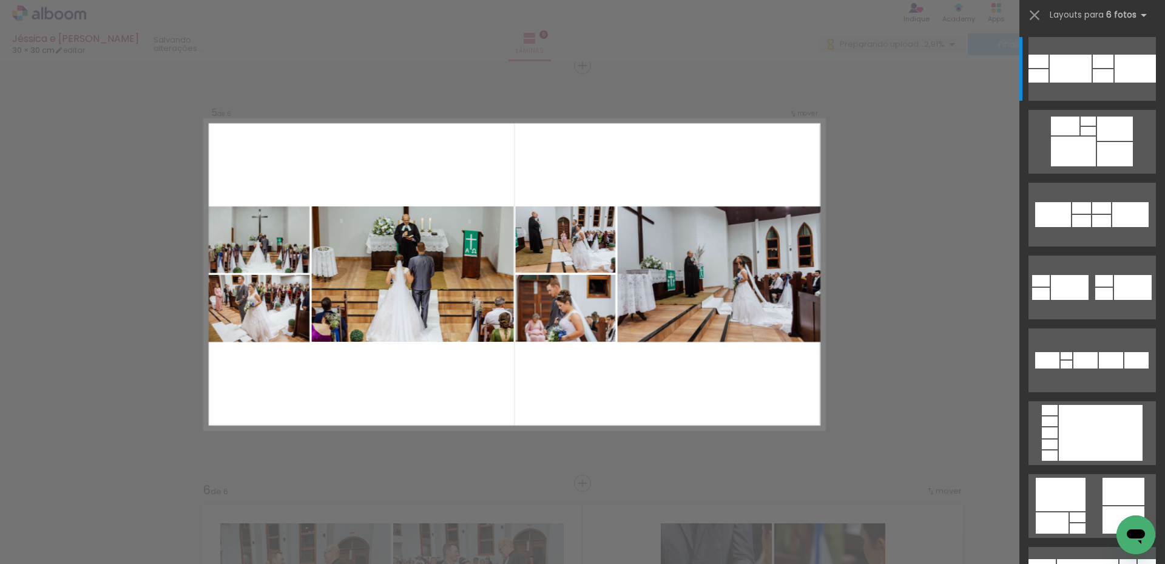
scroll to position [1685, 0]
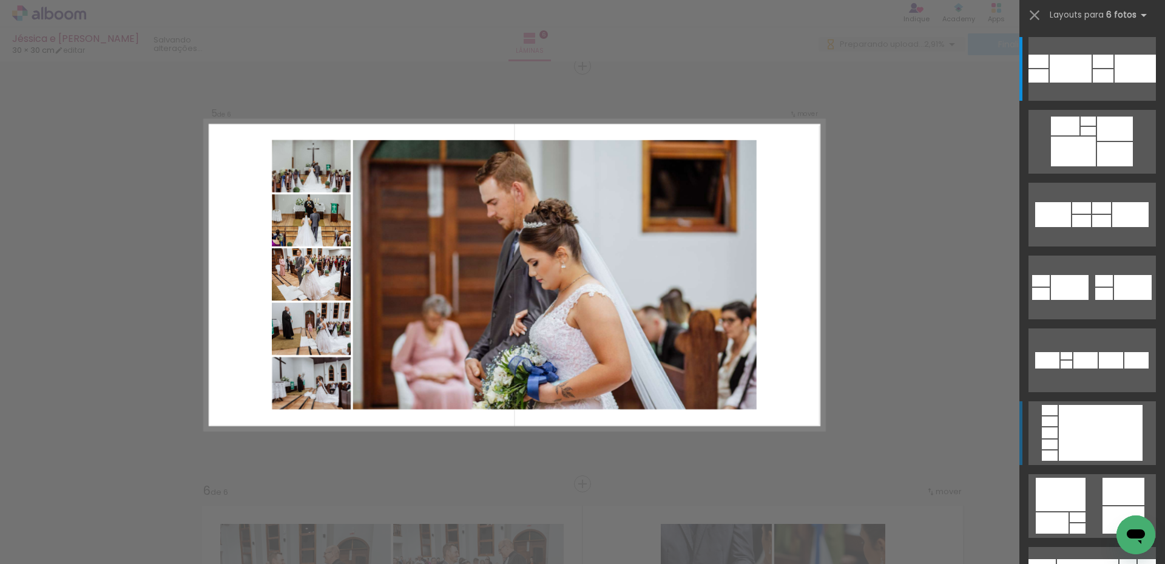
click at [1094, 434] on div at bounding box center [1101, 433] width 84 height 56
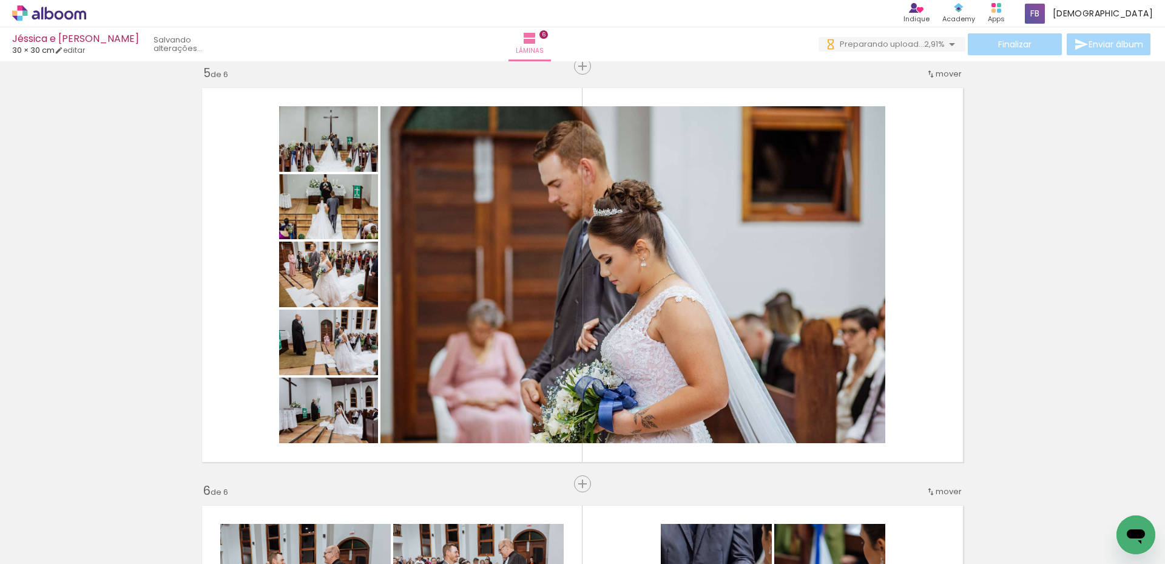
scroll to position [0, 5286]
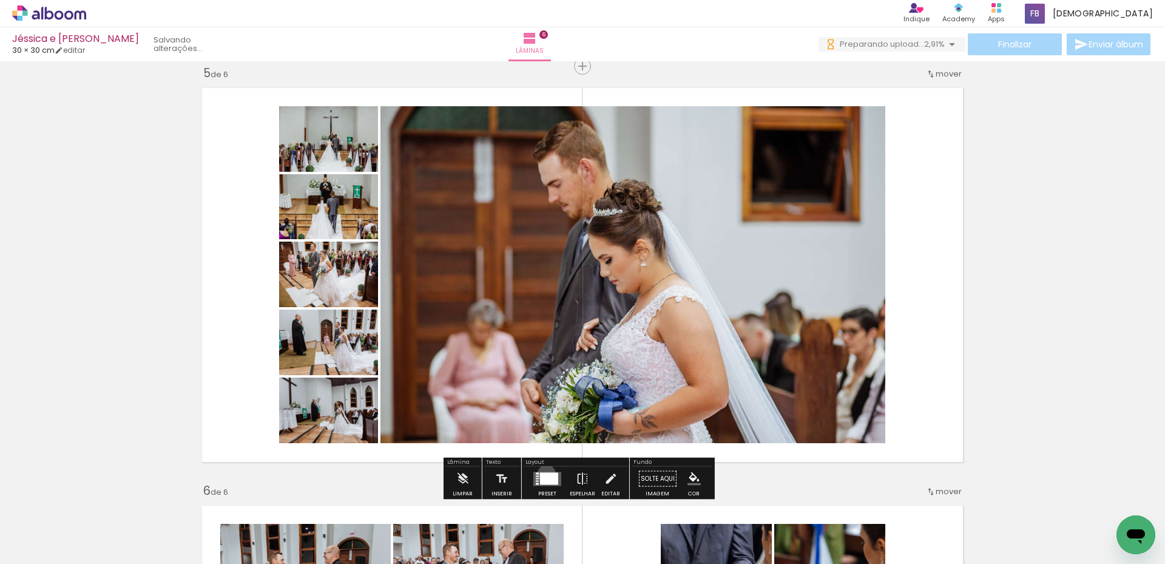
click at [0, 0] on div "Confirmar Cancelar" at bounding box center [0, 0] width 0 height 0
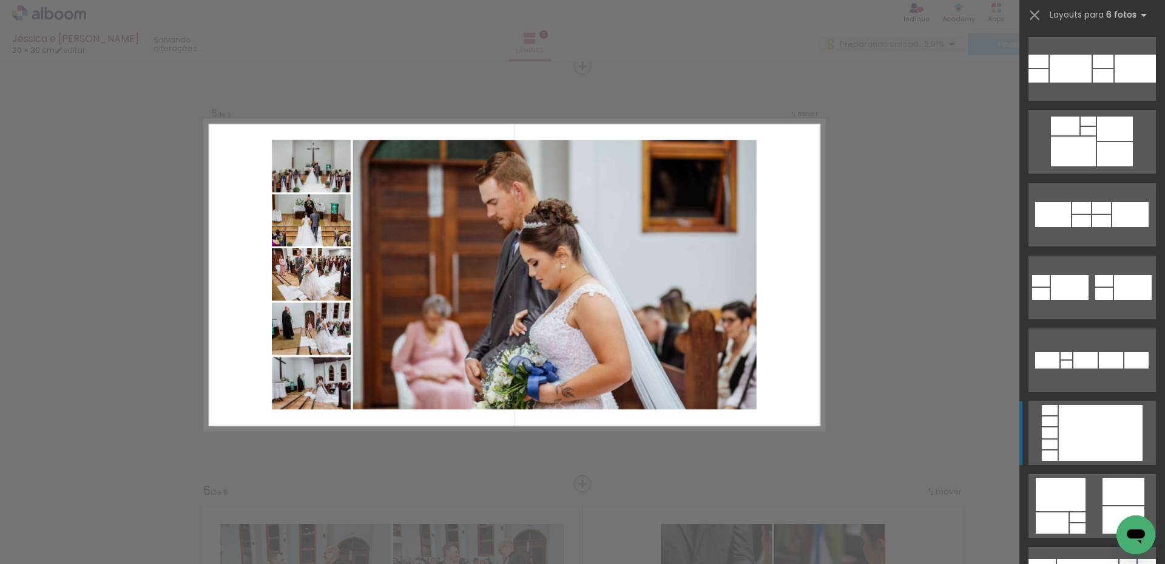
scroll to position [364, 0]
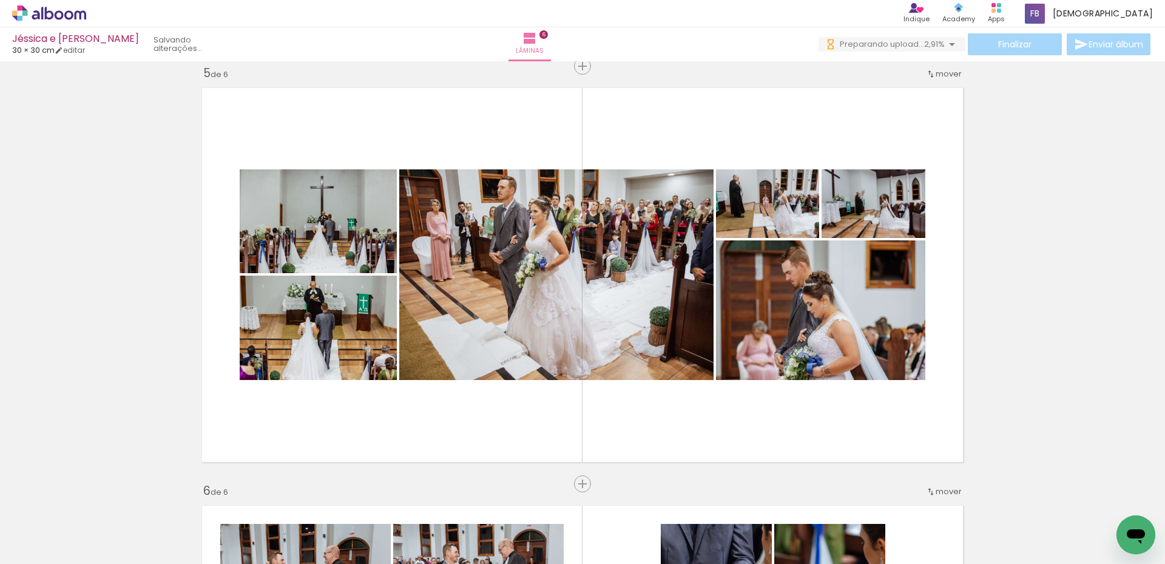
scroll to position [0, 2030]
click at [177, 501] on quentale-thumb at bounding box center [198, 523] width 68 height 70
